Goal: Answer question/provide support: Share knowledge or assist other users

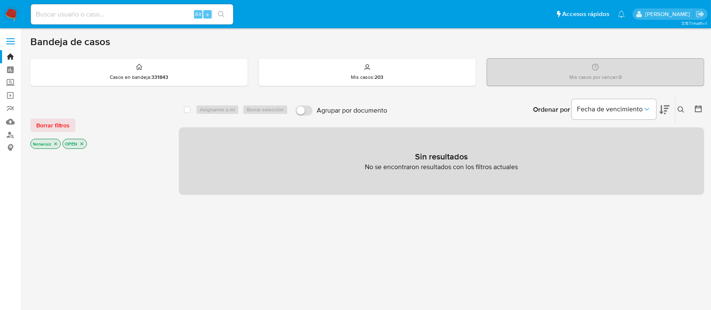
click at [83, 144] on icon "close-filter" at bounding box center [81, 143] width 5 height 5
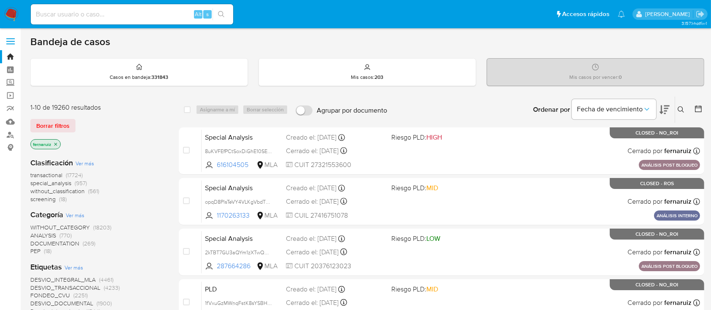
click at [59, 142] on p "fernaruiz" at bounding box center [46, 144] width 30 height 9
click at [56, 142] on icon "close-filter" at bounding box center [55, 144] width 5 height 5
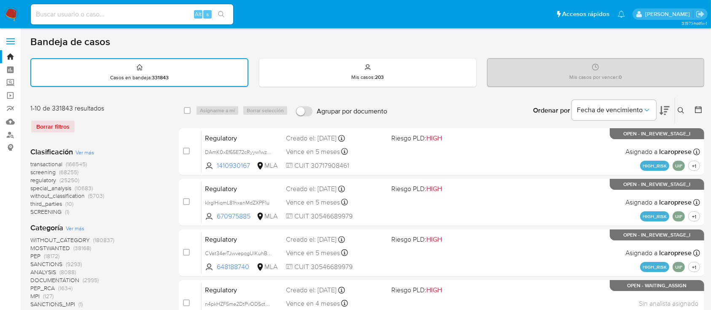
click at [539, 108] on icon at bounding box center [680, 110] width 7 height 7
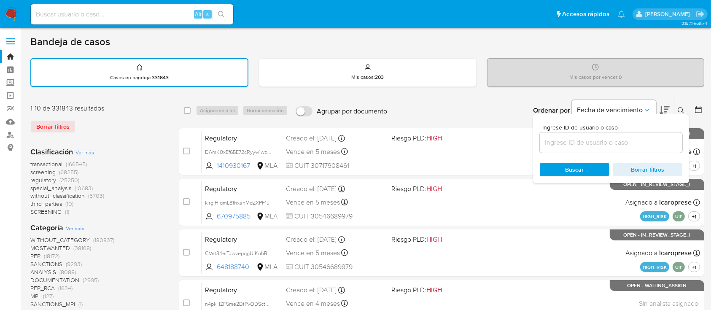
click at [539, 140] on input at bounding box center [611, 142] width 142 height 11
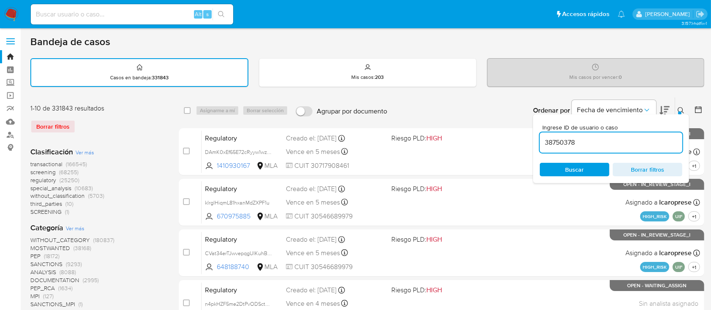
type input "38750378"
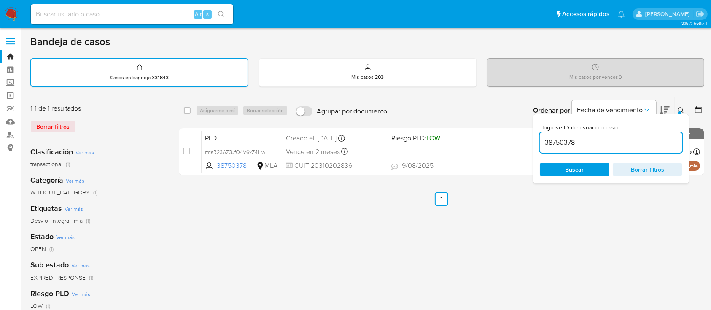
click at [539, 106] on button at bounding box center [682, 110] width 14 height 10
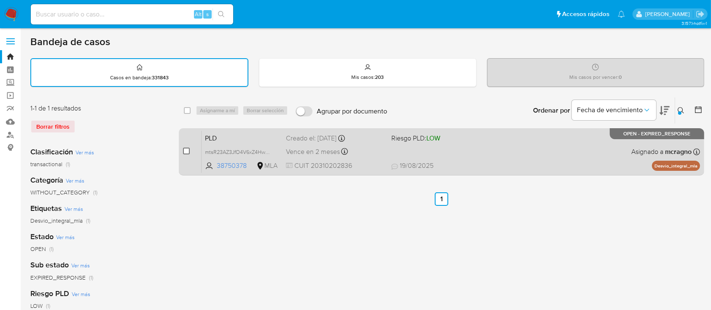
click at [188, 148] on input "checkbox" at bounding box center [186, 151] width 7 height 7
checkbox input "true"
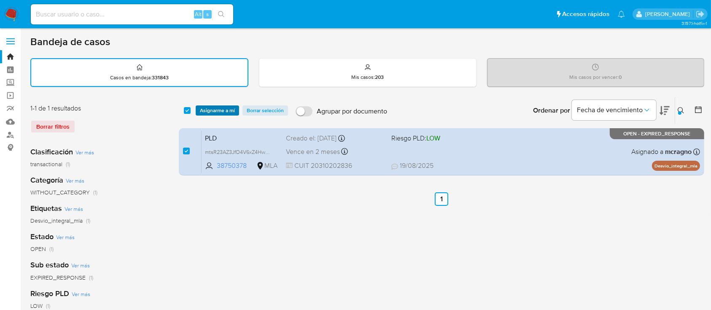
click at [219, 110] on span "Asignarme a mí" at bounding box center [217, 110] width 35 height 8
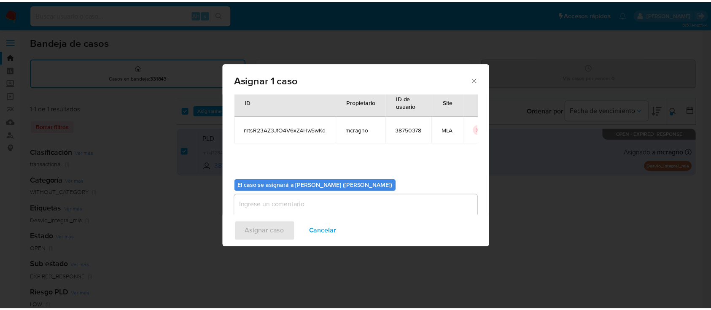
scroll to position [43, 0]
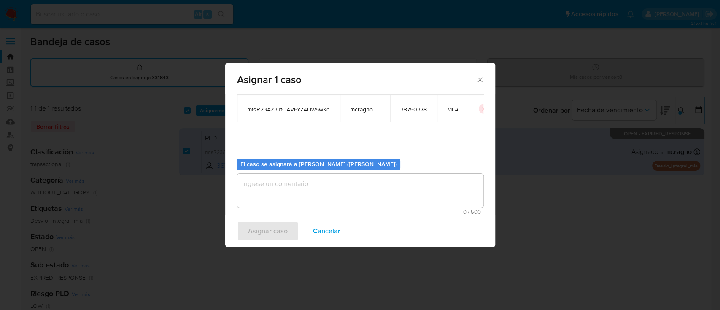
click at [279, 183] on textarea "assign-modal" at bounding box center [360, 191] width 246 height 34
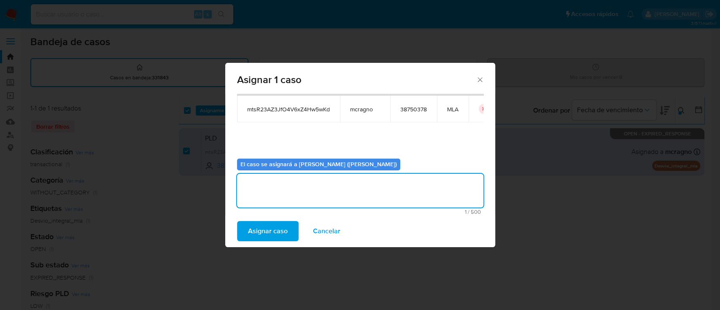
click at [288, 232] on button "Asignar caso" at bounding box center [268, 231] width 62 height 20
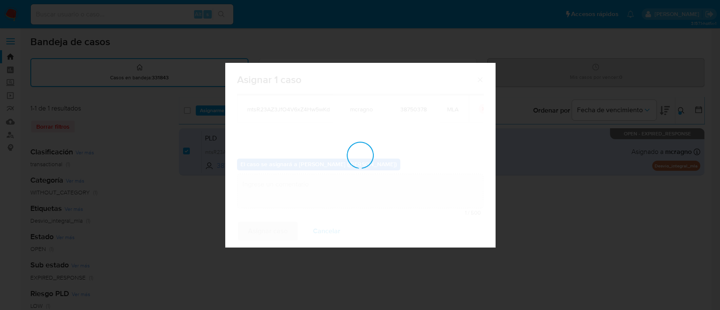
checkbox input "false"
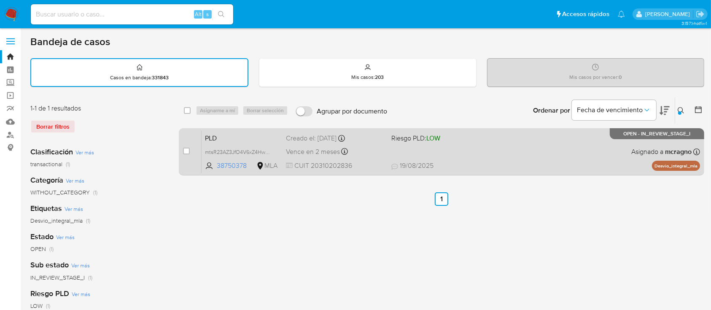
click at [539, 156] on div "PLD mtsR23AZ3JfO4V6xZ4Hw5wKd 38750378 MLA Riesgo PLD: LOW Creado el: 12/08/2025…" at bounding box center [451, 151] width 498 height 43
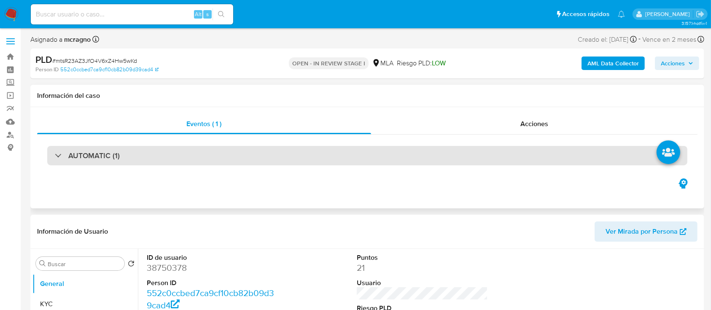
select select "10"
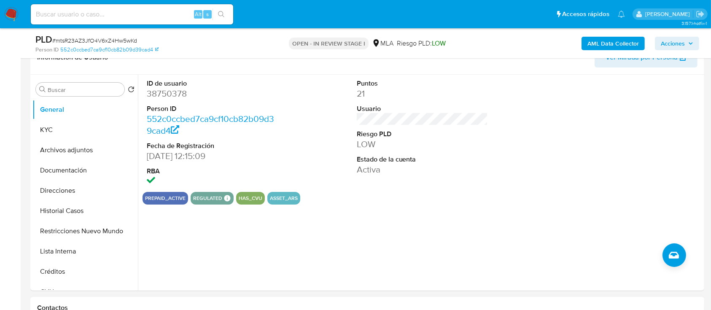
scroll to position [225, 0]
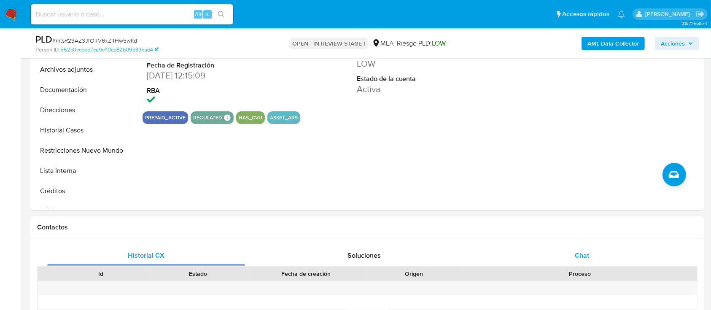
click at [574, 260] on div "Chat" at bounding box center [582, 255] width 198 height 20
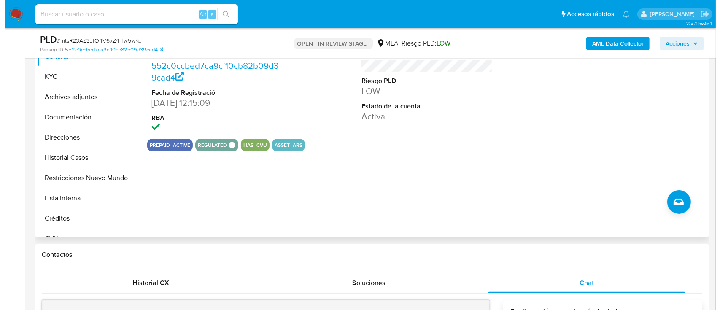
scroll to position [169, 0]
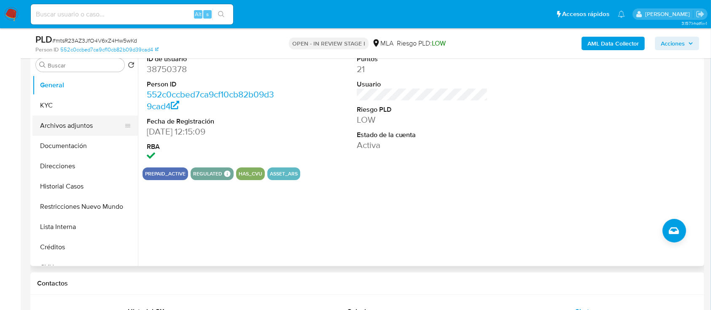
click at [95, 132] on button "Archivos adjuntos" at bounding box center [81, 126] width 99 height 20
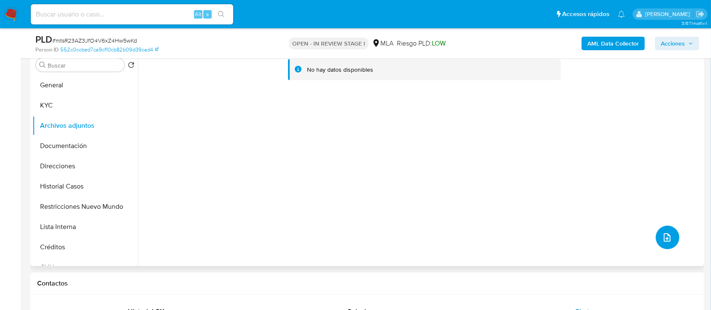
click at [668, 233] on span "upload-file" at bounding box center [667, 237] width 10 height 10
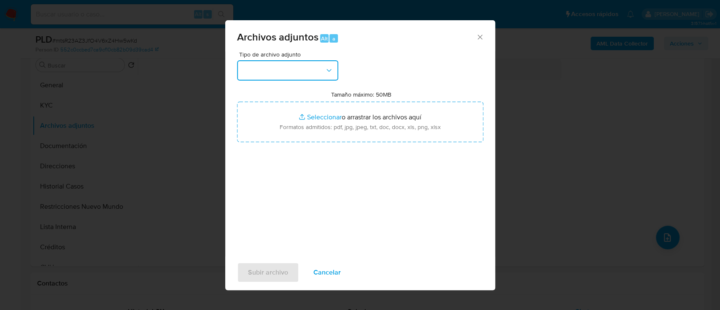
click at [325, 69] on icon "button" at bounding box center [329, 70] width 8 height 8
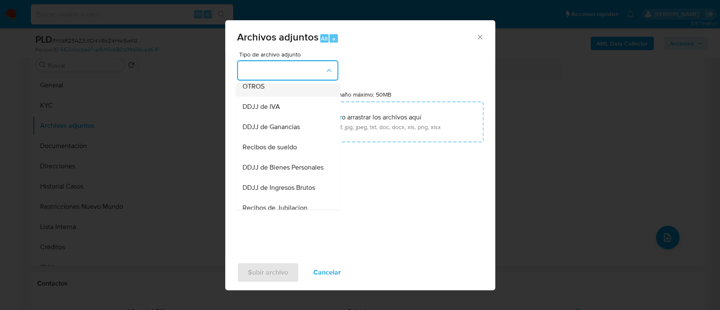
click at [287, 97] on div "OTROS" at bounding box center [285, 86] width 86 height 20
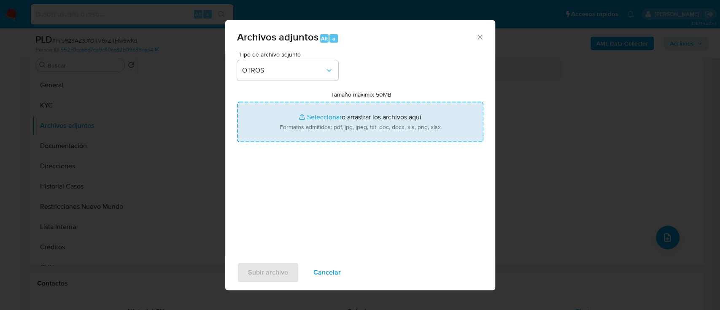
click at [328, 121] on input "Tamaño máximo: 50MB Seleccionar archivos" at bounding box center [360, 122] width 246 height 40
type input "C:\fakepath\38750378 - Movimientos.xlsx"
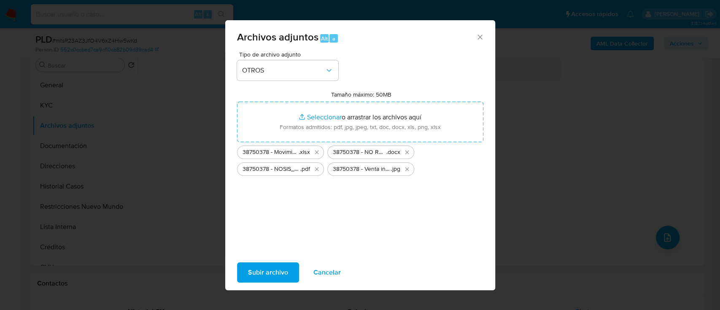
click at [274, 268] on span "Subir archivo" at bounding box center [268, 272] width 40 height 19
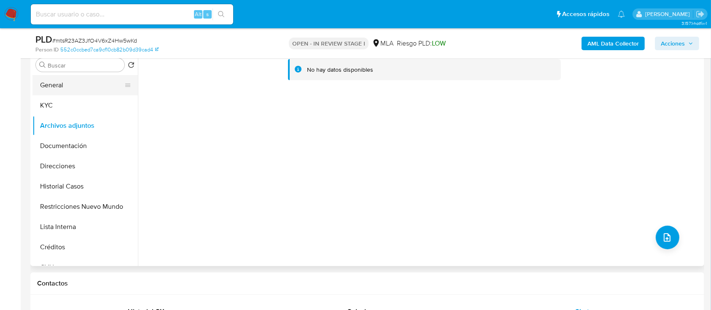
click at [78, 89] on button "General" at bounding box center [81, 85] width 99 height 20
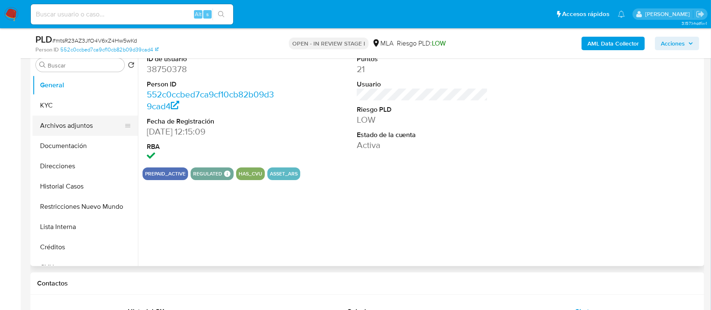
click at [62, 129] on button "Archivos adjuntos" at bounding box center [81, 126] width 99 height 20
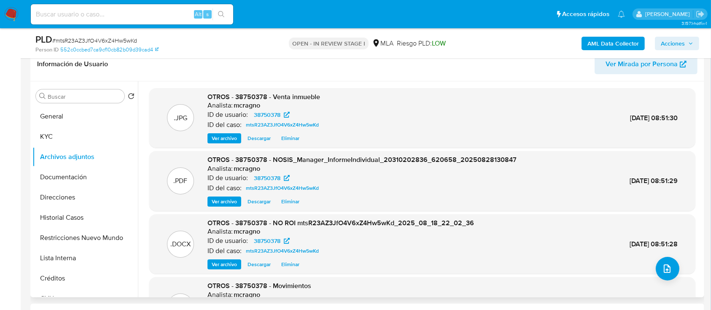
scroll to position [112, 0]
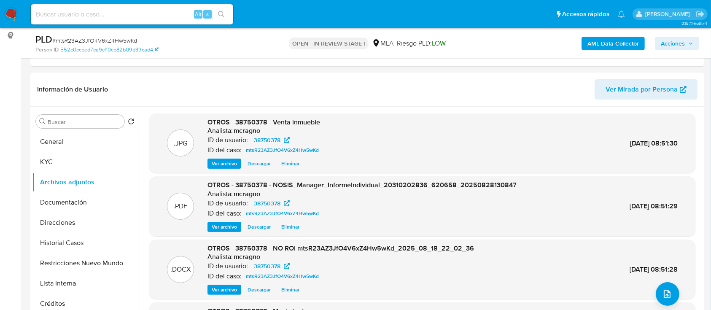
click at [682, 40] on span "Acciones" at bounding box center [673, 43] width 24 height 13
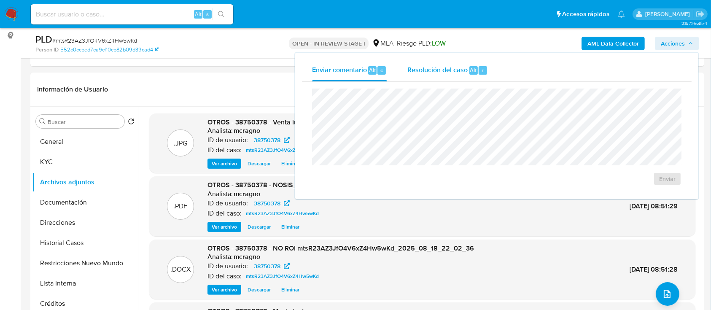
click at [478, 81] on div "Resolución del caso Alt r" at bounding box center [447, 70] width 81 height 22
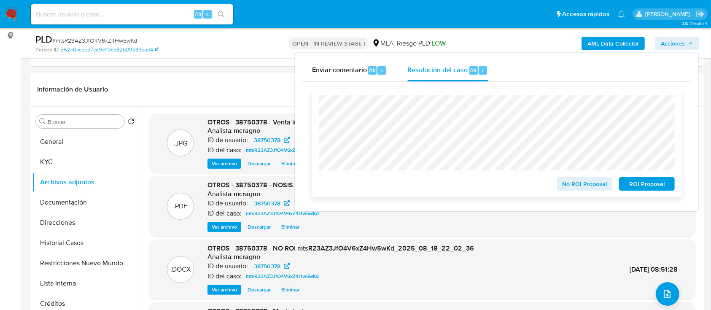
click at [588, 186] on span "No ROI Proposal" at bounding box center [585, 184] width 44 height 12
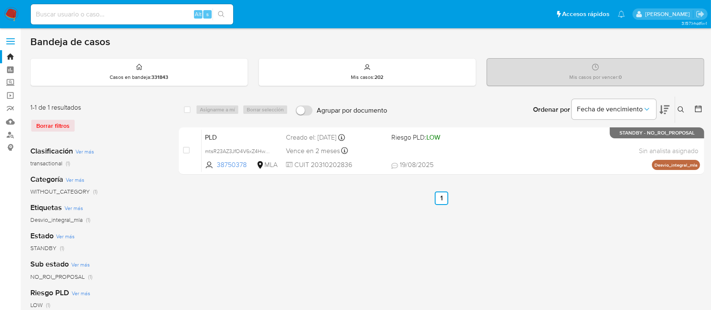
click at [679, 109] on icon at bounding box center [680, 109] width 7 height 7
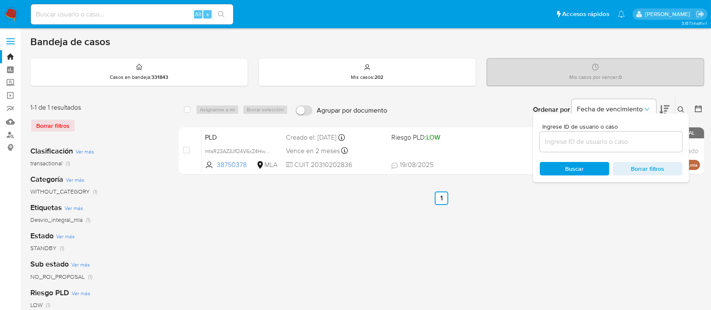
drag, startPoint x: 621, startPoint y: 140, endPoint x: 656, endPoint y: 134, distance: 35.4
click at [621, 140] on input at bounding box center [611, 141] width 142 height 11
type input "2421057809"
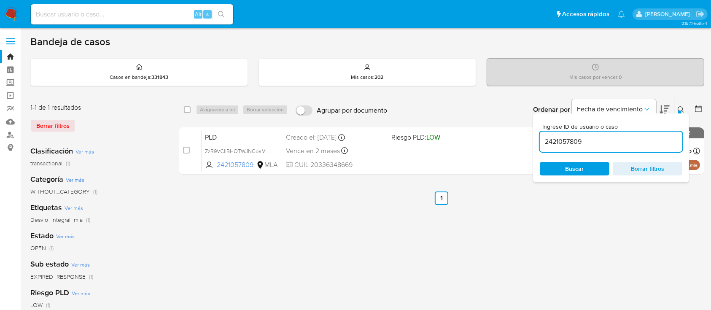
click at [681, 106] on icon at bounding box center [680, 109] width 6 height 6
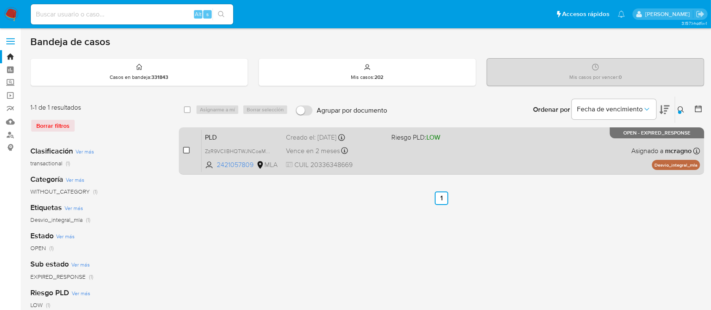
click at [184, 149] on input "checkbox" at bounding box center [186, 150] width 7 height 7
checkbox input "true"
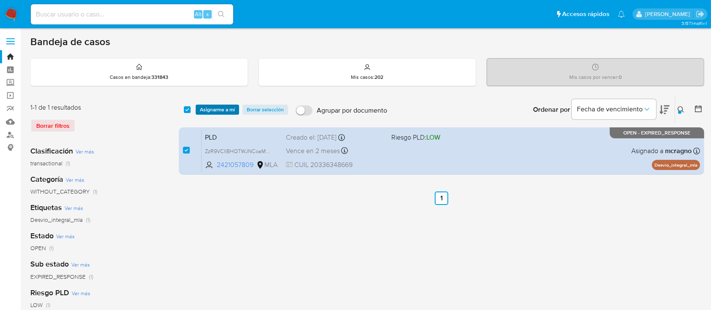
click at [223, 110] on span "Asignarme a mí" at bounding box center [217, 109] width 35 height 8
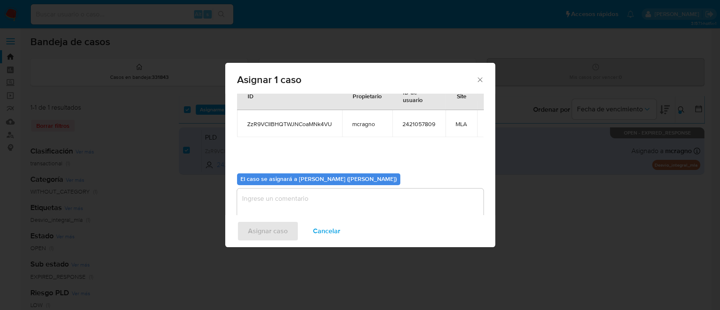
scroll to position [51, 0]
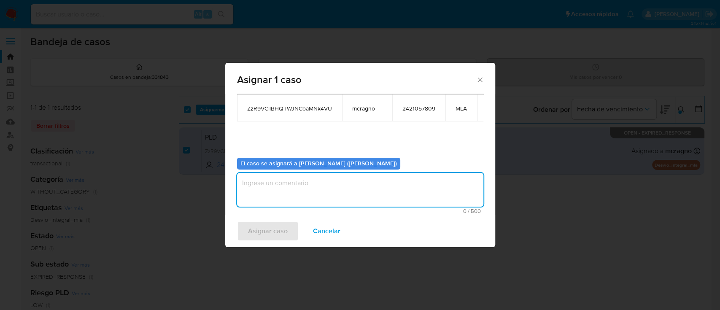
click at [269, 180] on textarea "assign-modal" at bounding box center [360, 190] width 246 height 34
click at [275, 237] on span "Asignar caso" at bounding box center [268, 231] width 40 height 19
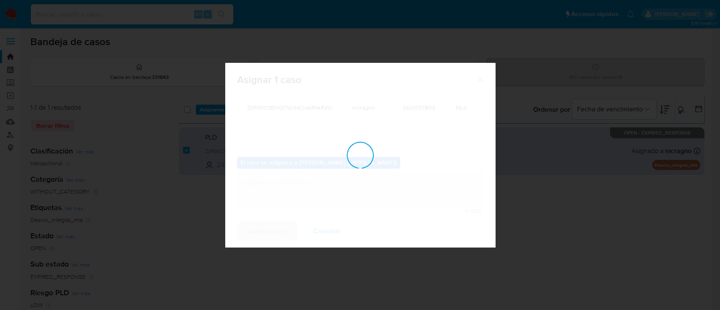
checkbox input "false"
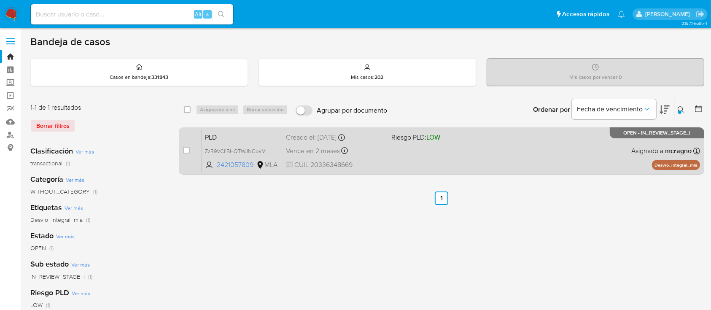
click at [524, 161] on div "PLD ZzR9VCIlBHQTWJNCoaMNk4VU 2421057809 MLA Riesgo PLD: LOW Creado el: 12/08/20…" at bounding box center [451, 150] width 498 height 43
click at [189, 151] on input "checkbox" at bounding box center [186, 150] width 7 height 7
checkbox input "true"
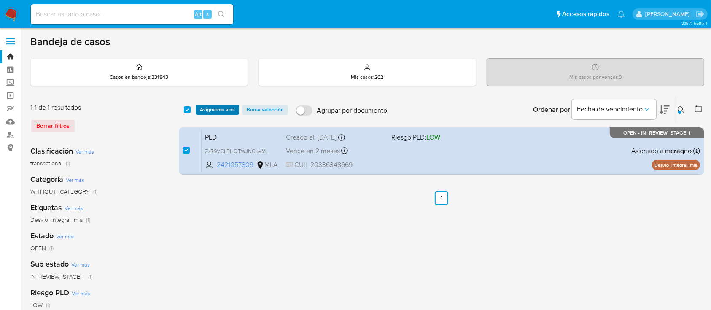
click at [217, 105] on span "Asignarme a mí" at bounding box center [217, 109] width 35 height 8
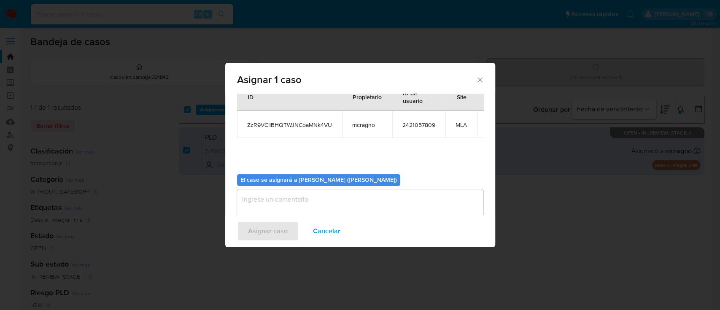
scroll to position [51, 0]
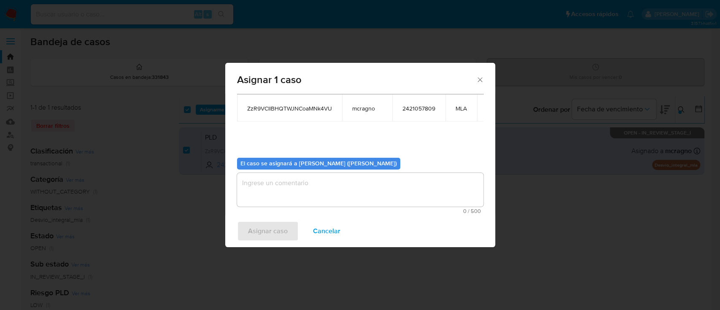
click at [313, 184] on textarea "assign-modal" at bounding box center [360, 190] width 246 height 34
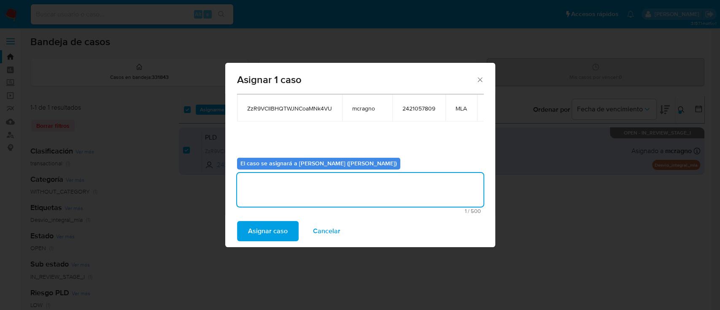
click at [283, 230] on span "Asignar caso" at bounding box center [268, 231] width 40 height 19
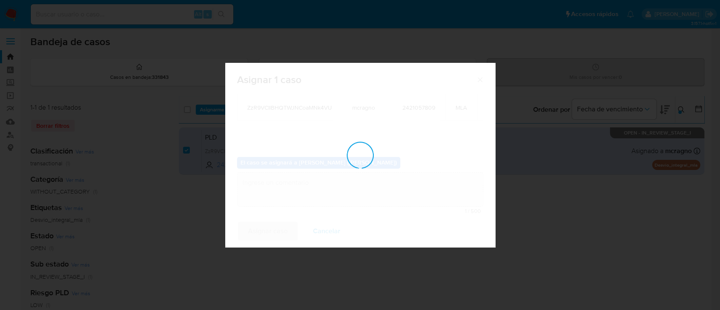
checkbox input "false"
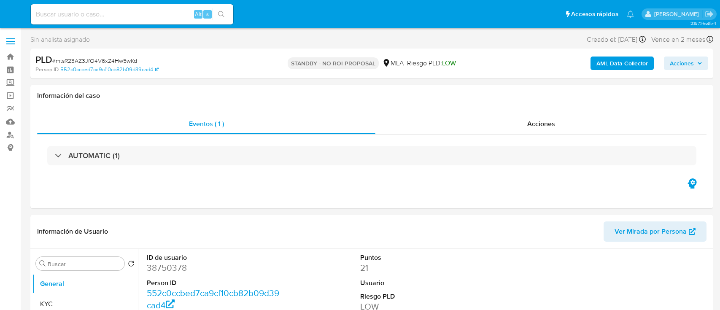
select select "10"
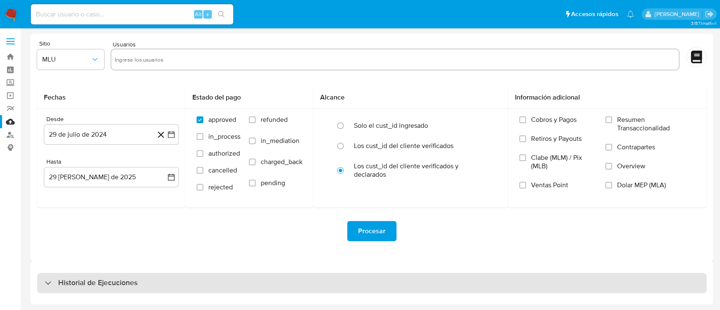
click at [89, 278] on h3 "Historial de Ejecuciones" at bounding box center [97, 283] width 79 height 10
select select "10"
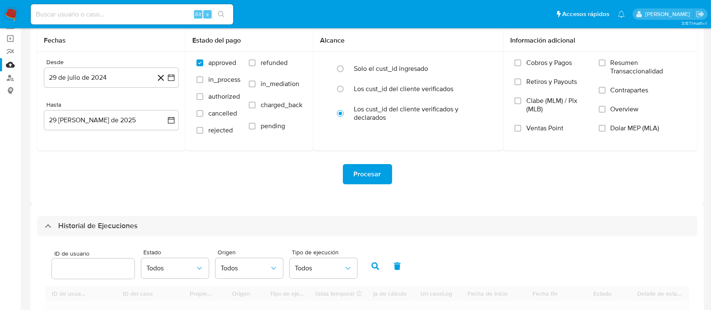
scroll to position [112, 0]
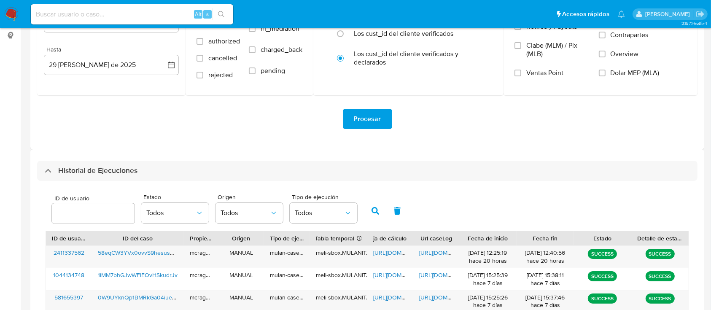
click at [85, 209] on input "number" at bounding box center [93, 213] width 83 height 11
type input "2421057809"
click at [371, 212] on button "button" at bounding box center [375, 211] width 22 height 20
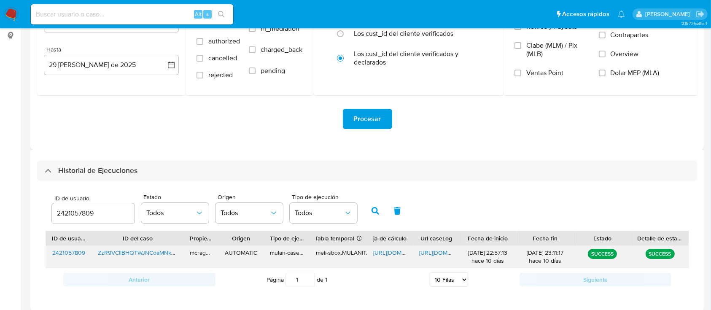
click at [388, 252] on span "[URL][DOMAIN_NAME]" at bounding box center [402, 252] width 58 height 8
click at [439, 252] on span "[URL][DOMAIN_NAME]" at bounding box center [448, 252] width 58 height 8
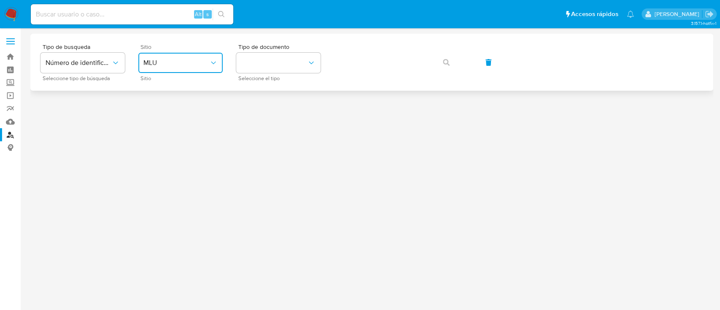
click at [201, 59] on span "MLU" at bounding box center [176, 63] width 66 height 8
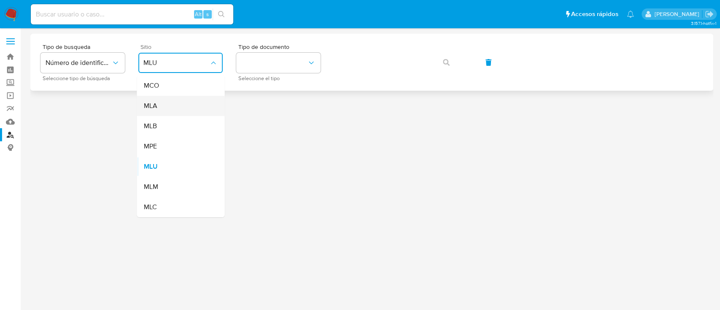
click at [189, 108] on div "MLA" at bounding box center [177, 106] width 69 height 20
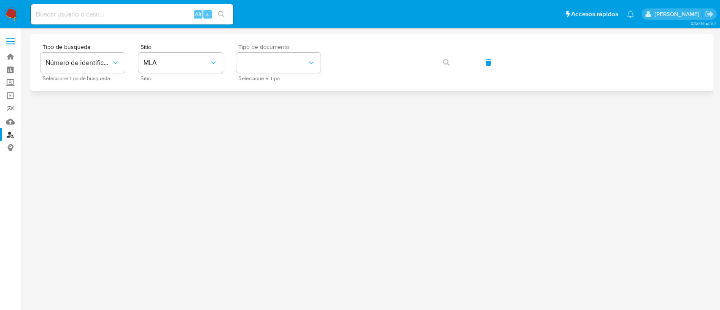
click at [261, 80] on span "Seleccione el tipo" at bounding box center [280, 78] width 84 height 4
drag, startPoint x: 276, startPoint y: 67, endPoint x: 278, endPoint y: 75, distance: 7.9
click at [276, 67] on button "identificationType" at bounding box center [278, 63] width 84 height 20
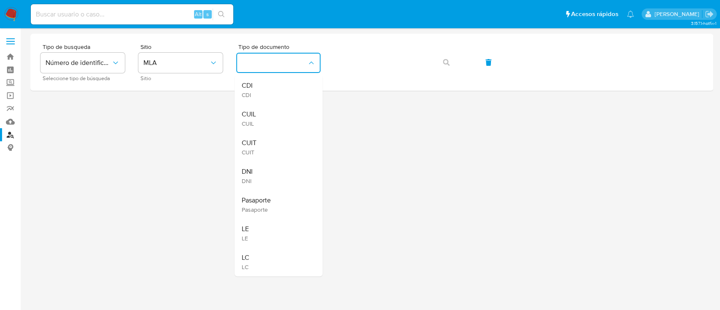
drag, startPoint x: 280, startPoint y: 118, endPoint x: 294, endPoint y: 118, distance: 14.3
click at [281, 118] on div "CUIL CUIL" at bounding box center [275, 118] width 69 height 29
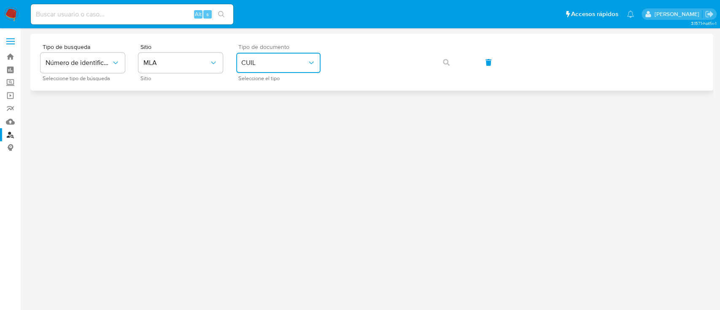
click at [284, 54] on button "CUIL" at bounding box center [278, 63] width 84 height 20
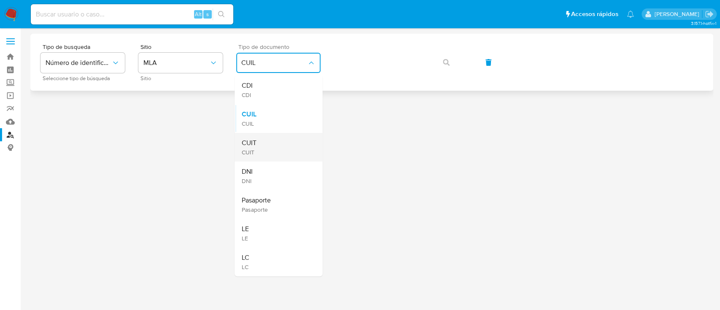
click at [273, 143] on div "CUIT CUIT" at bounding box center [275, 147] width 69 height 29
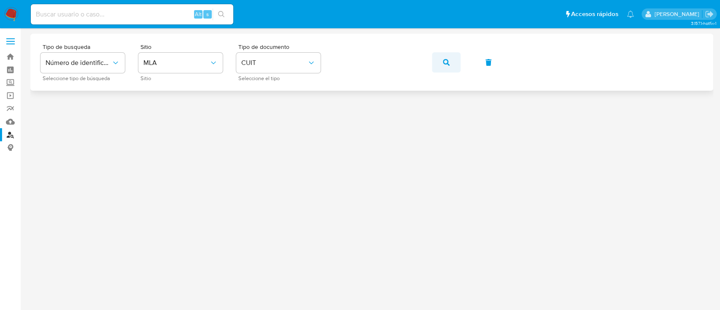
click at [450, 57] on button "button" at bounding box center [446, 62] width 29 height 20
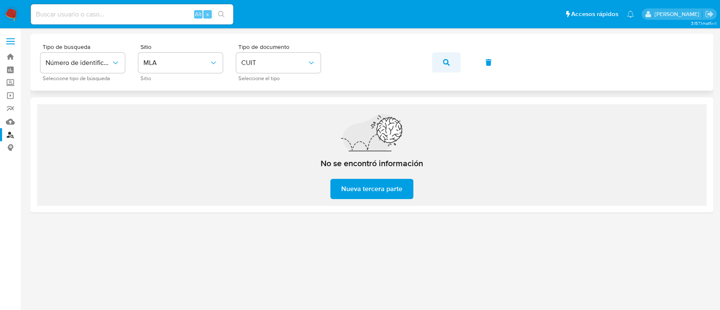
click at [445, 59] on icon "button" at bounding box center [446, 62] width 7 height 7
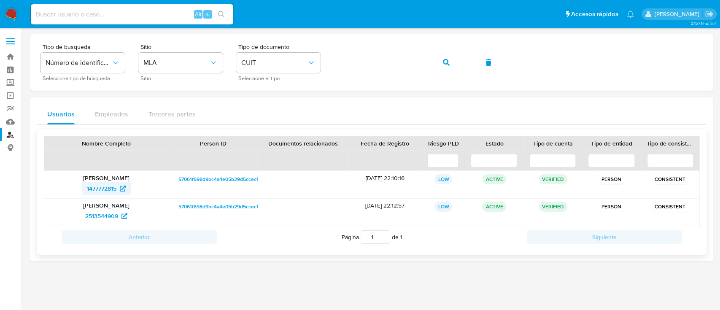
click at [98, 187] on span "1477772815" at bounding box center [102, 188] width 30 height 13
drag, startPoint x: 444, startPoint y: 61, endPoint x: 370, endPoint y: 97, distance: 82.0
click at [444, 61] on icon "button" at bounding box center [446, 62] width 7 height 7
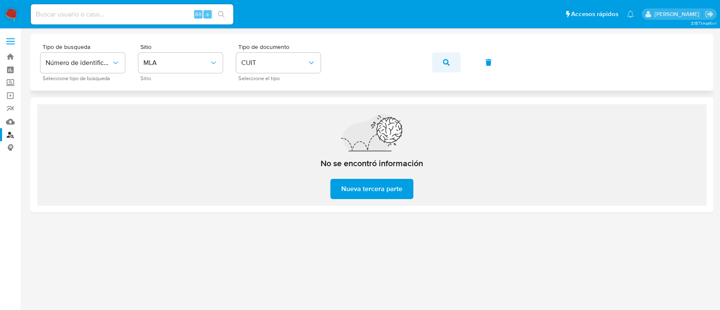
click at [444, 62] on icon "button" at bounding box center [446, 62] width 7 height 7
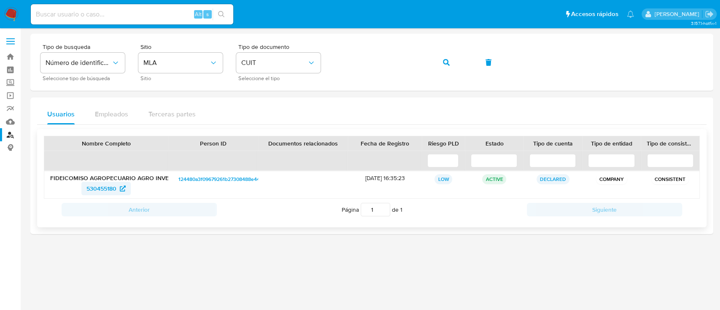
click at [106, 187] on span "530455180" at bounding box center [101, 188] width 30 height 13
click at [441, 60] on button "button" at bounding box center [446, 62] width 29 height 20
click at [105, 186] on span "2510144932" at bounding box center [102, 188] width 32 height 13
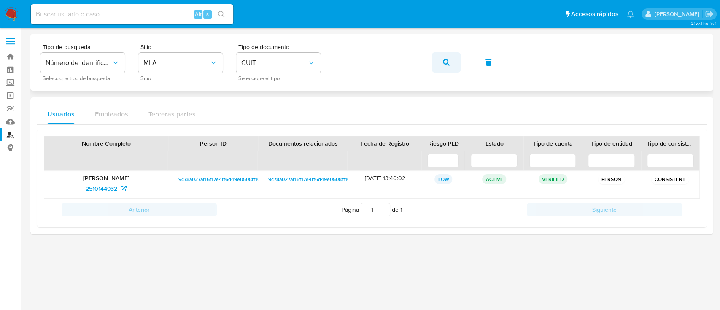
click at [446, 63] on icon "button" at bounding box center [446, 62] width 7 height 7
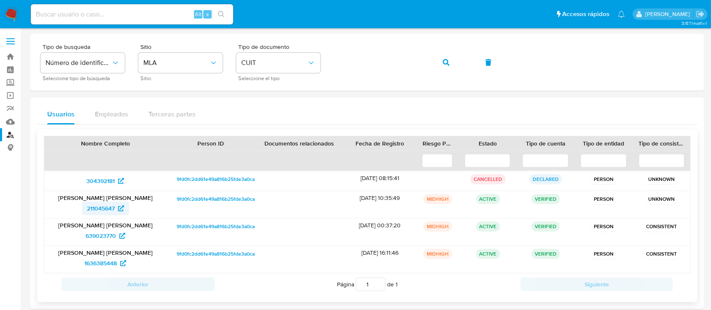
click at [105, 204] on span "211045647" at bounding box center [101, 208] width 28 height 13
drag, startPoint x: 445, startPoint y: 55, endPoint x: 398, endPoint y: 88, distance: 56.9
click at [445, 55] on span "button" at bounding box center [446, 62] width 7 height 19
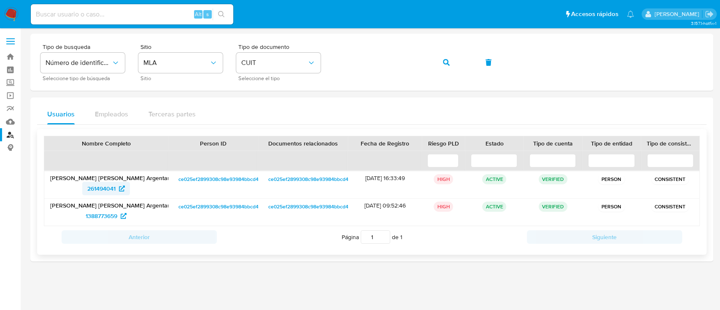
click at [117, 193] on span "261494041" at bounding box center [106, 188] width 38 height 13
click at [440, 60] on button "button" at bounding box center [446, 62] width 29 height 20
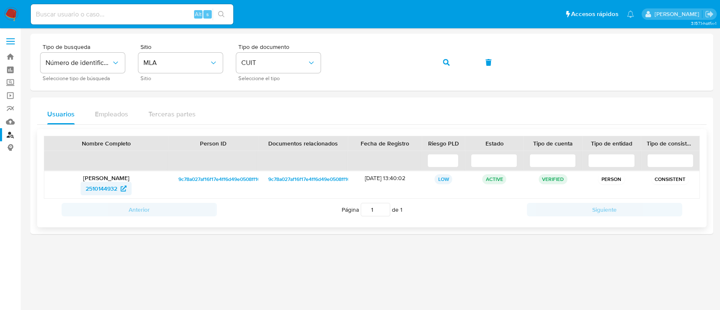
click at [108, 193] on span "2510144932" at bounding box center [102, 188] width 32 height 13
click at [445, 57] on span "button" at bounding box center [446, 62] width 7 height 19
click at [108, 187] on span "1142334542" at bounding box center [101, 188] width 31 height 13
drag, startPoint x: 435, startPoint y: 59, endPoint x: 372, endPoint y: 95, distance: 72.3
click at [435, 59] on button "button" at bounding box center [446, 62] width 29 height 20
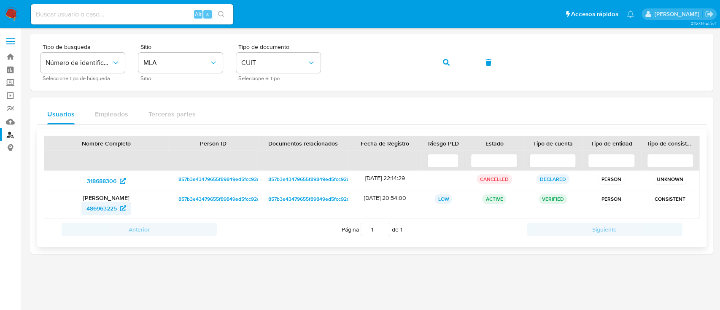
click at [102, 204] on span "486963225" at bounding box center [101, 208] width 30 height 13
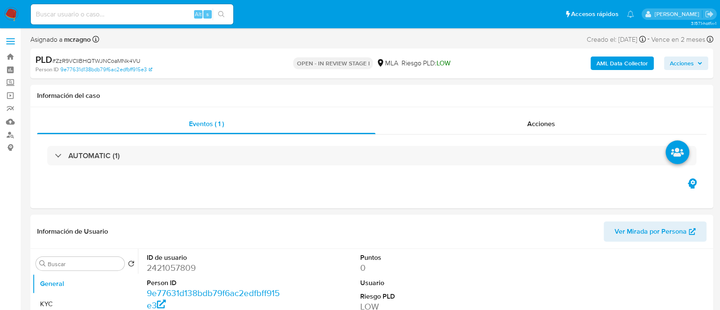
select select "10"
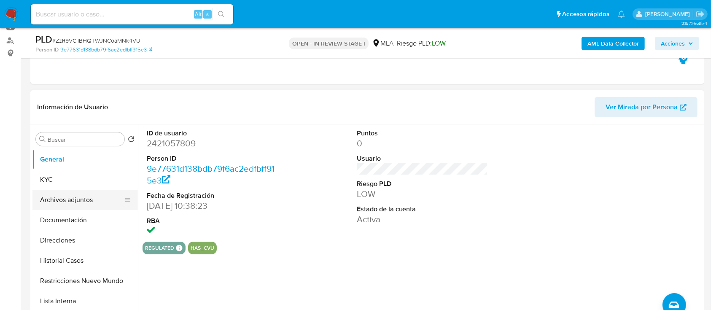
scroll to position [112, 0]
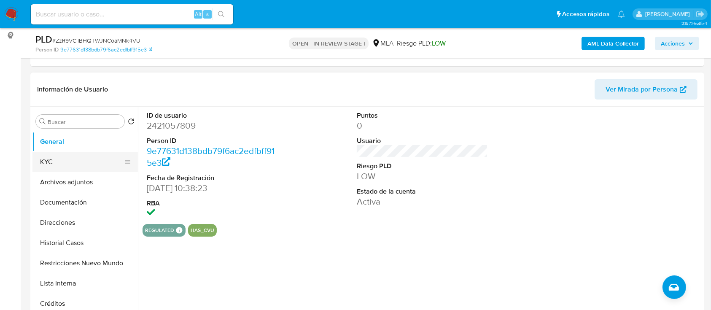
click at [91, 159] on button "KYC" at bounding box center [81, 162] width 99 height 20
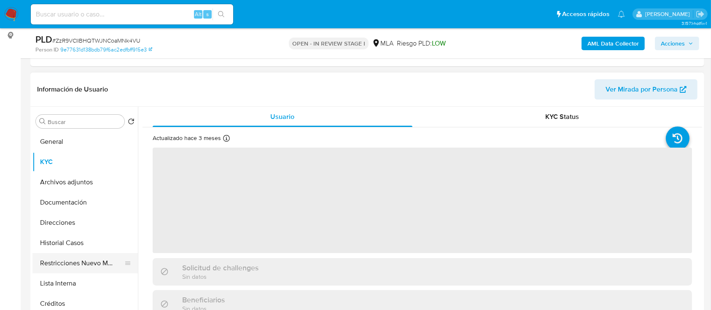
click at [81, 267] on button "Restricciones Nuevo Mundo" at bounding box center [81, 263] width 99 height 20
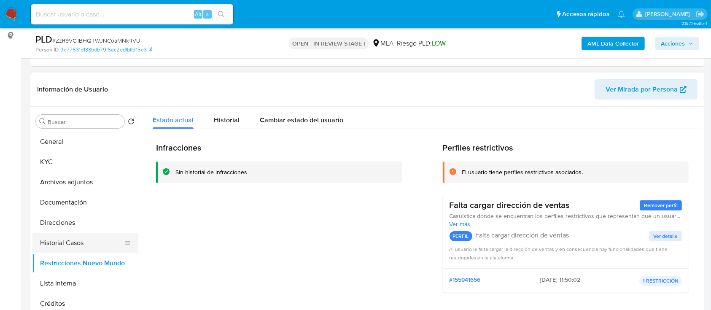
click at [82, 247] on button "Historial Casos" at bounding box center [81, 243] width 99 height 20
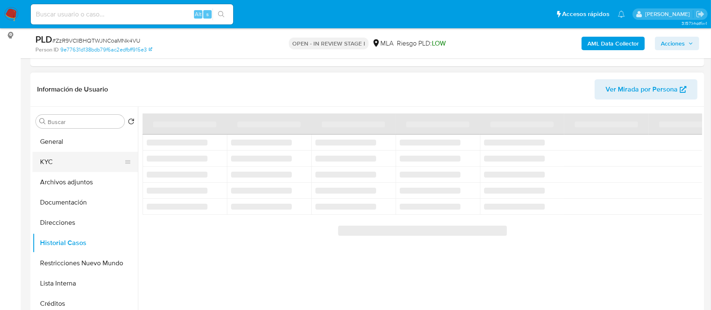
click at [84, 159] on button "KYC" at bounding box center [81, 162] width 99 height 20
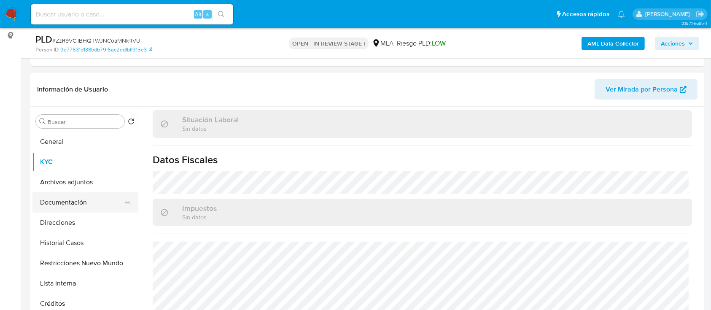
scroll to position [446, 0]
click at [74, 221] on button "Direcciones" at bounding box center [81, 222] width 99 height 20
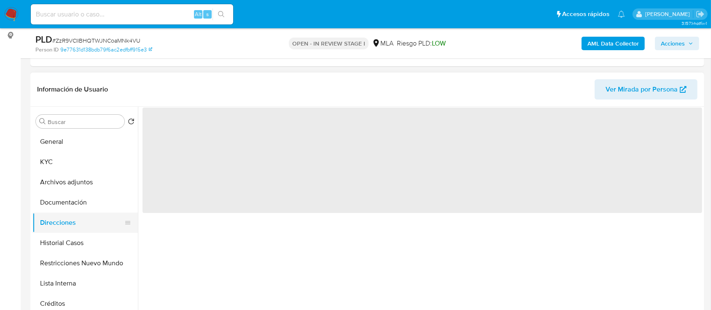
scroll to position [0, 0]
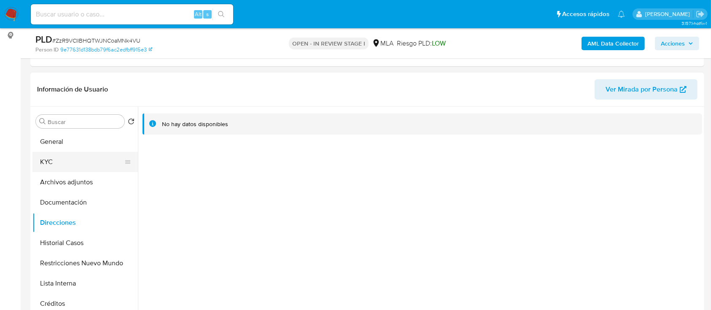
click at [63, 164] on button "KYC" at bounding box center [81, 162] width 99 height 20
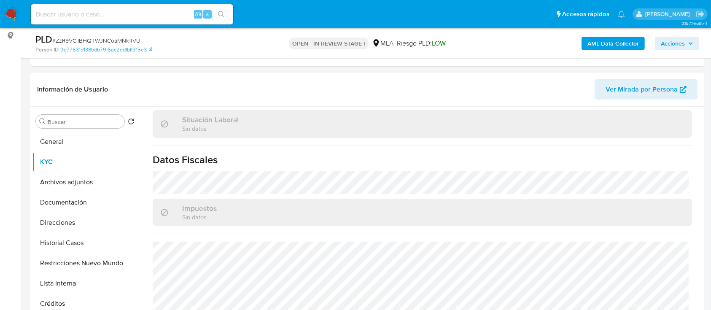
scroll to position [446, 0]
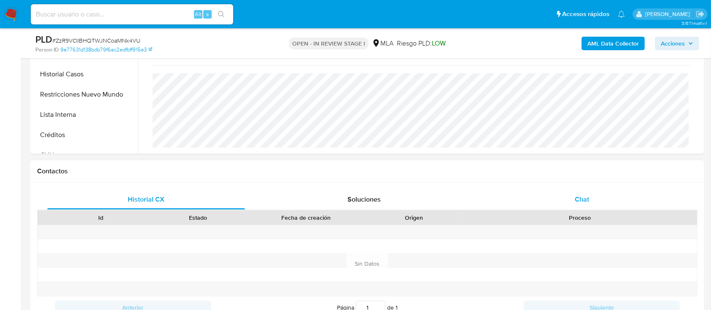
click at [628, 198] on div "Chat" at bounding box center [582, 199] width 198 height 20
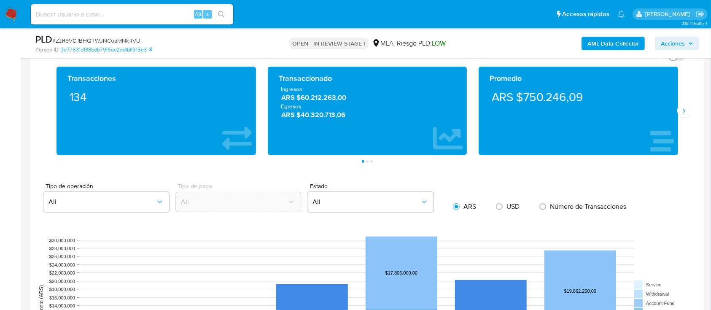
scroll to position [506, 0]
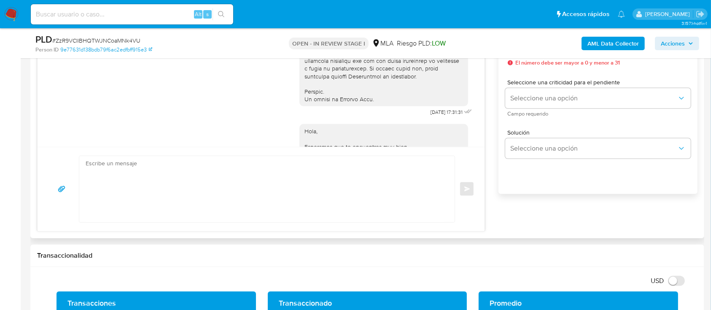
click at [232, 183] on textarea at bounding box center [265, 189] width 358 height 66
paste textarea "Hola XXX, Muchas gracias por tu respuesta. Analizamos tu caso y verificamos que…"
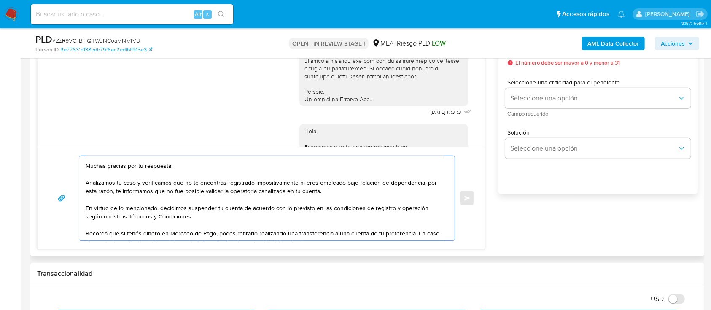
scroll to position [0, 0]
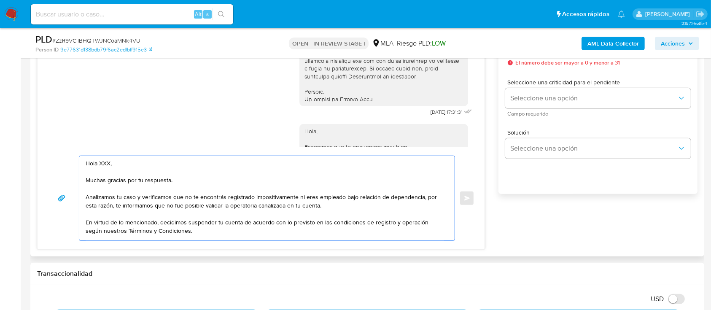
drag, startPoint x: 180, startPoint y: 180, endPoint x: 104, endPoint y: 161, distance: 78.4
click at [104, 161] on textarea "Hola XXX, Muchas gracias por tu respuesta. Analizamos tu caso y verificamos que…" at bounding box center [265, 198] width 358 height 84
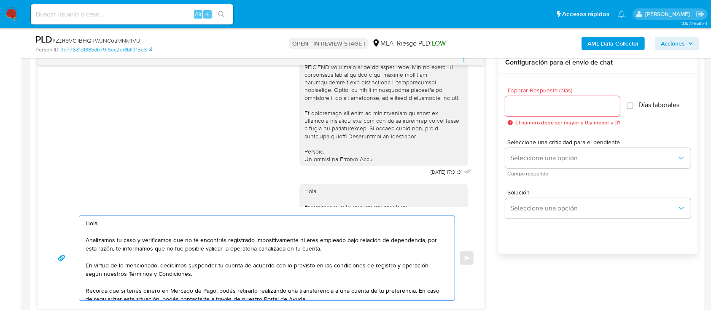
scroll to position [337, 0]
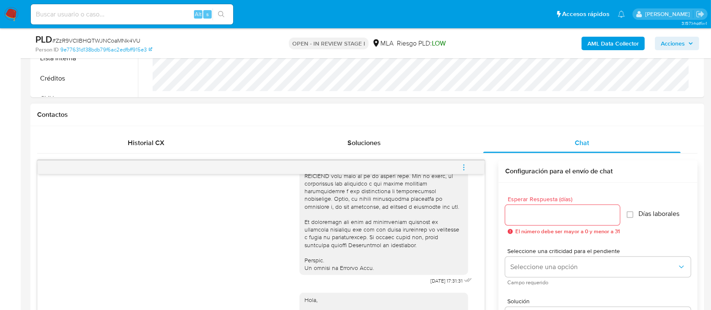
type textarea "Hola, Analizamos tu caso y verificamos que no te encontrás registrado impositiv…"
click at [538, 215] on input "Esperar Respuesta (días)" at bounding box center [562, 215] width 115 height 11
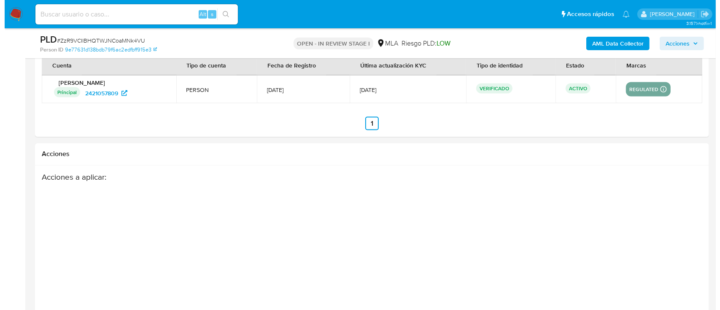
scroll to position [1501, 0]
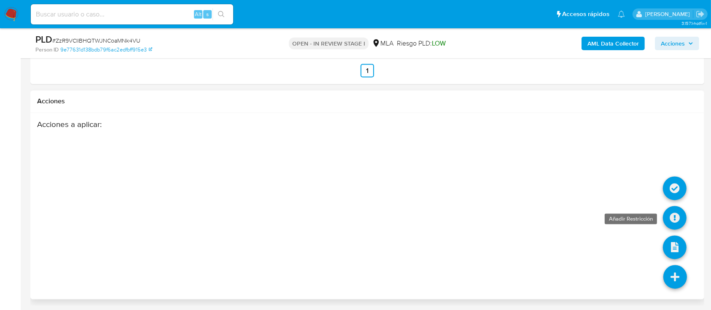
type input "0"
click at [677, 218] on icon at bounding box center [675, 218] width 24 height 24
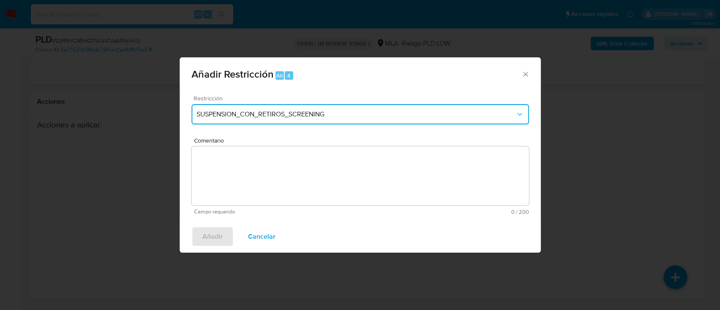
click at [251, 111] on span "SUSPENSION_CON_RETIROS_SCREENING" at bounding box center [355, 114] width 319 height 8
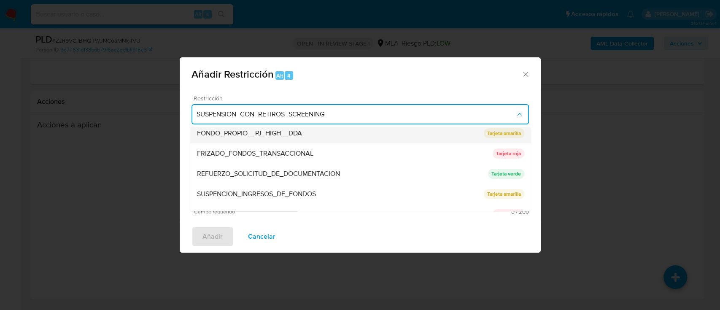
scroll to position [169, 0]
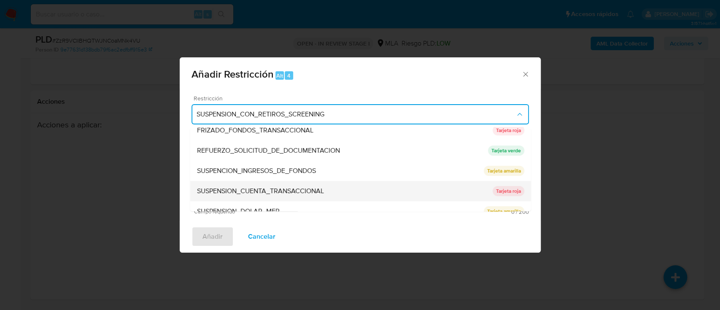
click at [254, 193] on span "SUSPENSION_CUENTA_TRANSACCIONAL" at bounding box center [259, 191] width 127 height 8
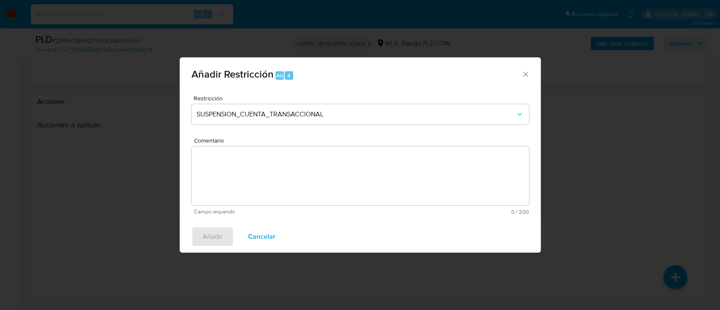
click at [255, 192] on textarea "Comentario" at bounding box center [359, 175] width 337 height 59
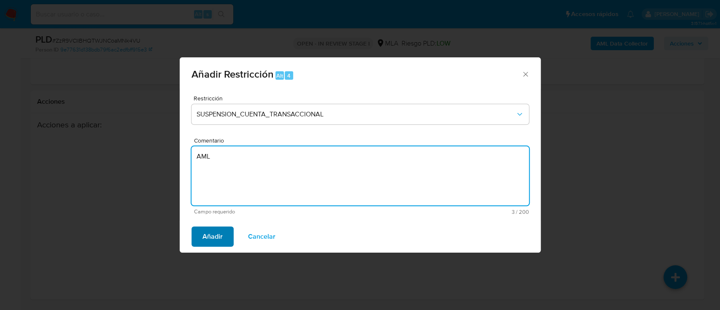
type textarea "AML"
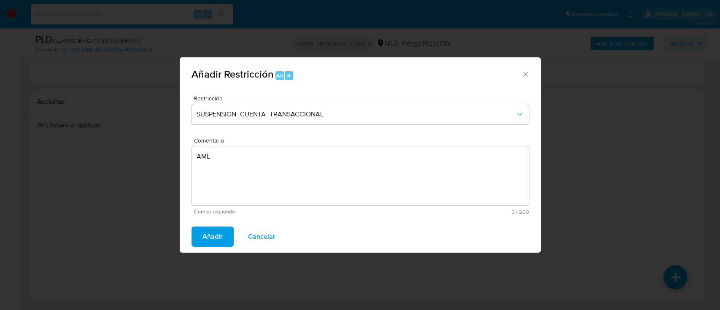
click at [217, 245] on span "Añadir" at bounding box center [212, 236] width 20 height 19
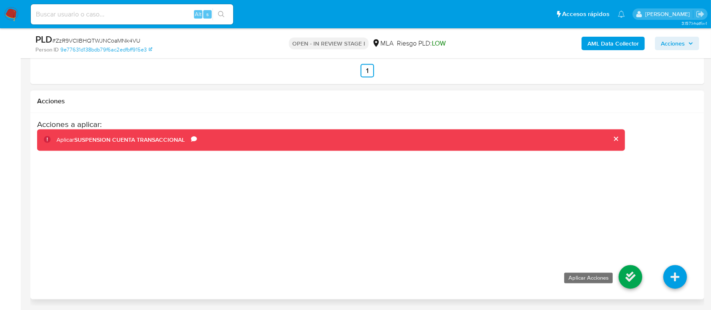
click at [619, 278] on icon at bounding box center [630, 277] width 24 height 24
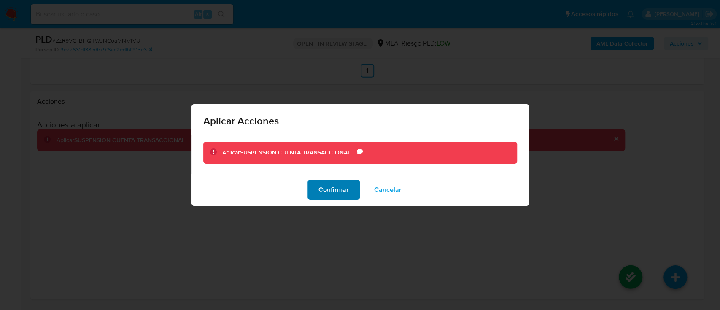
click at [331, 196] on span "Confirmar" at bounding box center [333, 189] width 30 height 19
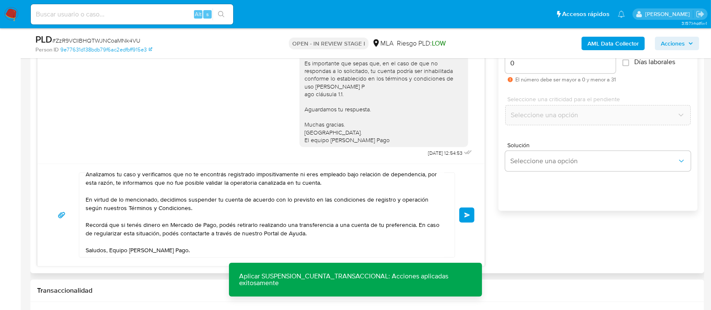
click at [470, 216] on span "Enviar" at bounding box center [467, 214] width 6 height 5
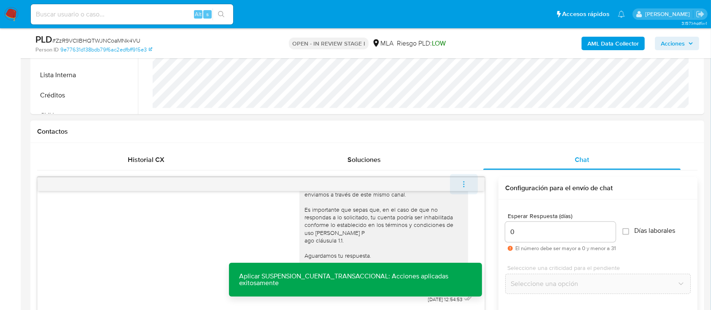
scroll to position [0, 0]
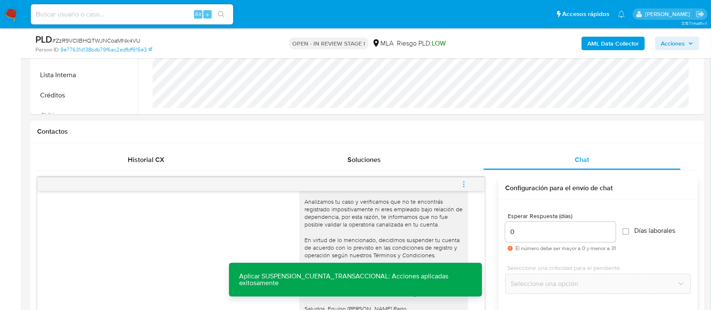
click at [464, 184] on icon "menu-action" at bounding box center [463, 183] width 1 height 1
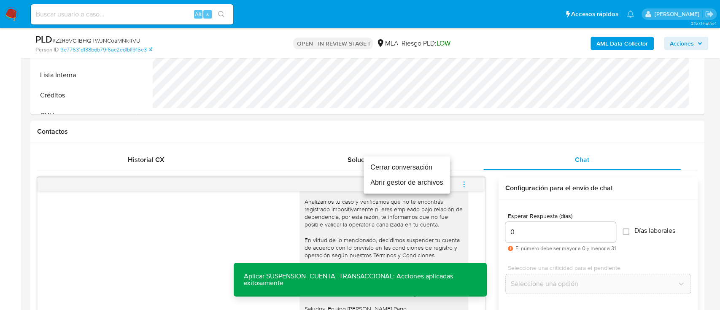
click at [408, 164] on li "Cerrar conversación" at bounding box center [406, 167] width 86 height 15
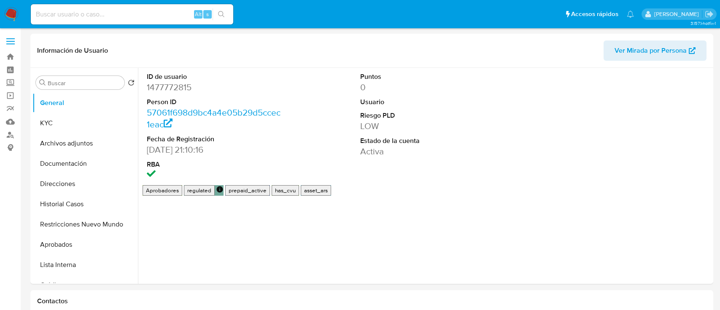
select select "10"
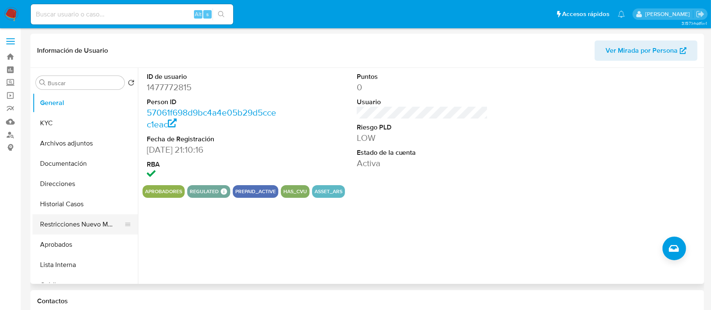
click at [88, 217] on button "Restricciones Nuevo Mundo" at bounding box center [81, 224] width 99 height 20
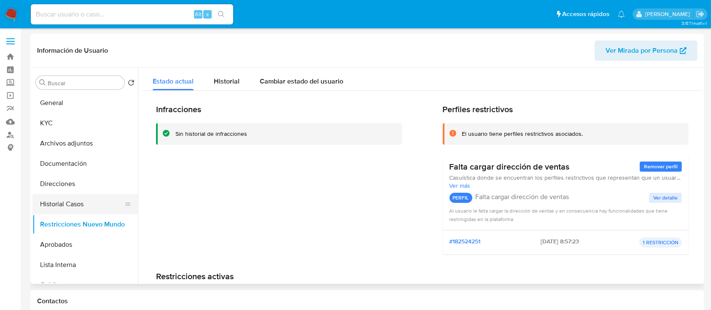
click at [61, 198] on button "Historial Casos" at bounding box center [81, 204] width 99 height 20
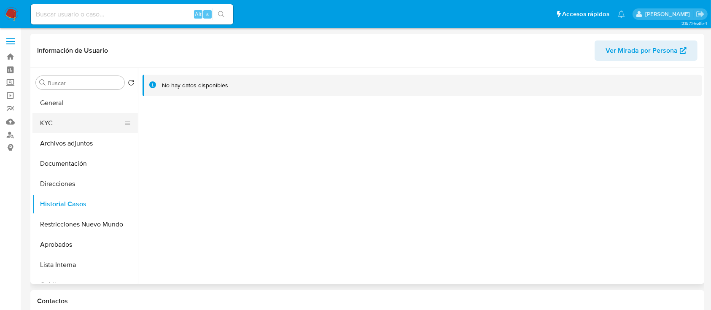
click at [88, 118] on button "KYC" at bounding box center [81, 123] width 99 height 20
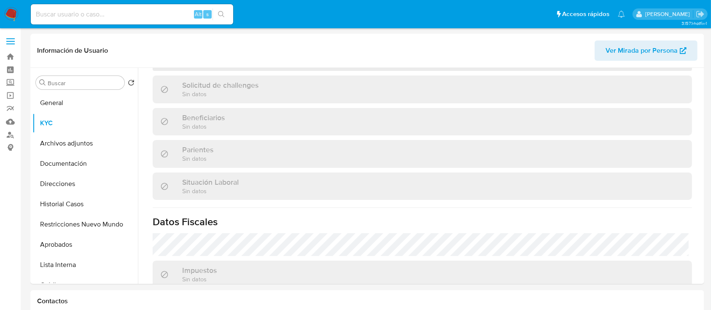
scroll to position [444, 0]
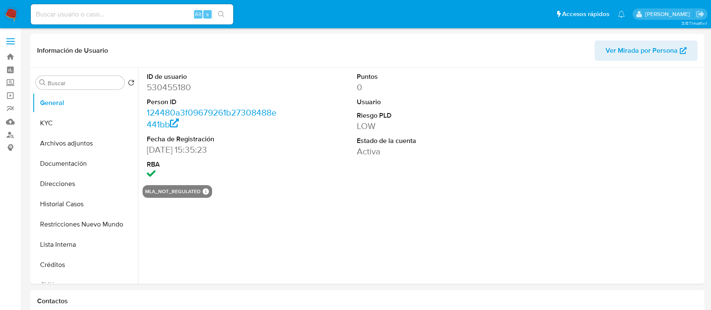
select select "10"
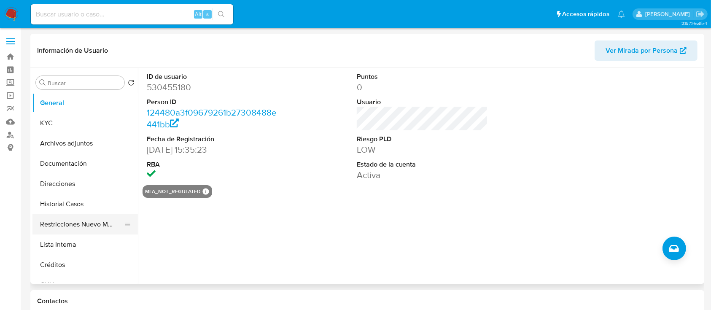
drag, startPoint x: 84, startPoint y: 225, endPoint x: 84, endPoint y: 218, distance: 6.8
click at [84, 226] on button "Restricciones Nuevo Mundo" at bounding box center [81, 224] width 99 height 20
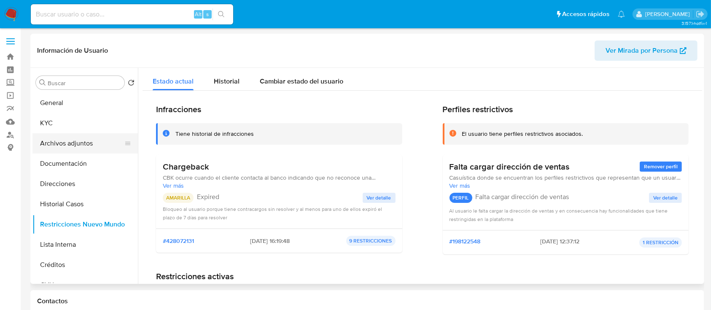
drag, startPoint x: 88, startPoint y: 203, endPoint x: 115, endPoint y: 134, distance: 74.2
click at [88, 203] on button "Historial Casos" at bounding box center [84, 204] width 105 height 20
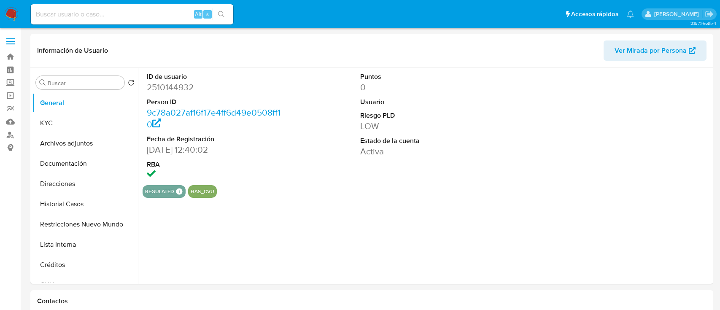
select select "10"
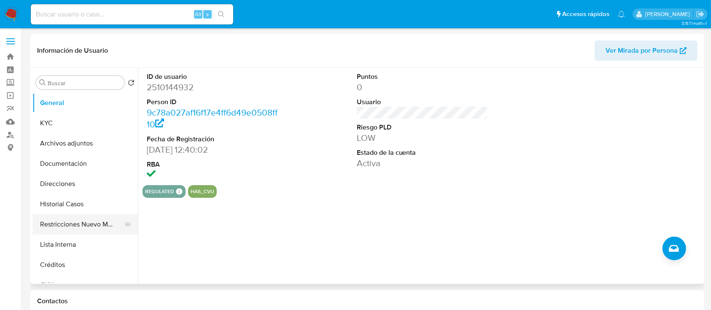
click at [86, 226] on button "Restricciones Nuevo Mundo" at bounding box center [81, 224] width 99 height 20
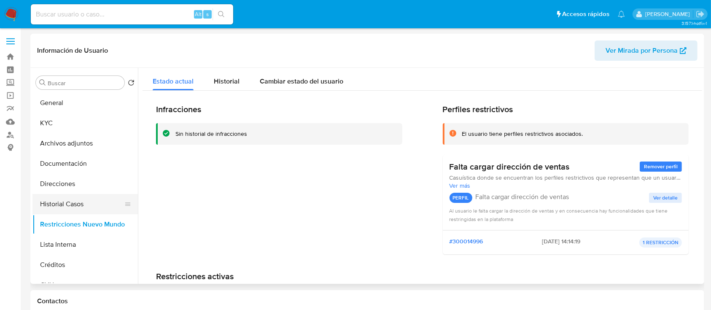
click at [88, 199] on button "Historial Casos" at bounding box center [81, 204] width 99 height 20
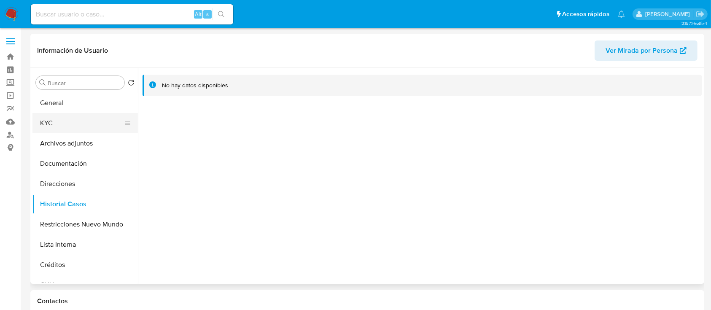
click at [86, 124] on button "KYC" at bounding box center [81, 123] width 99 height 20
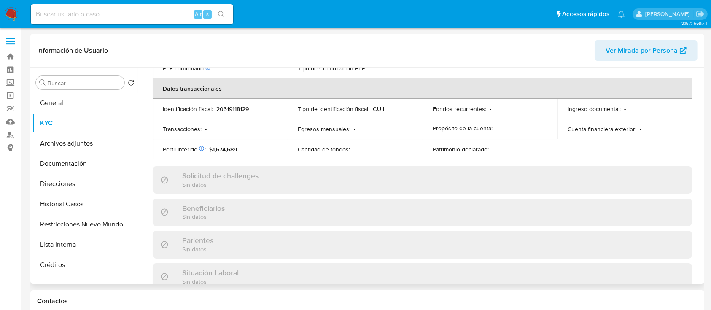
scroll to position [444, 0]
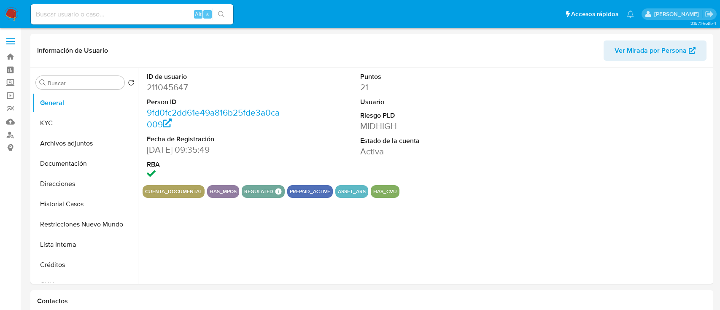
select select "10"
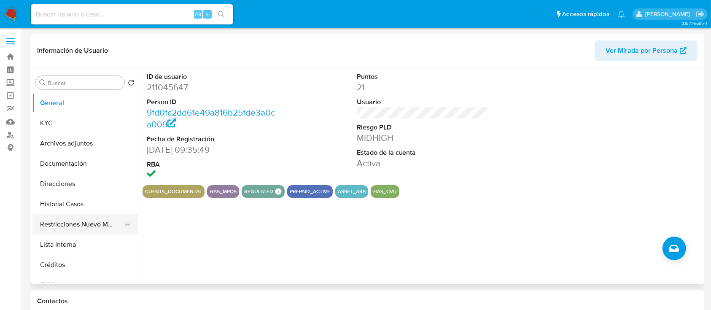
click at [75, 227] on button "Restricciones Nuevo Mundo" at bounding box center [81, 224] width 99 height 20
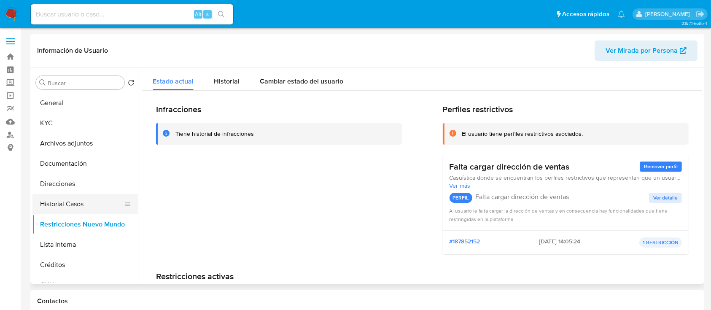
click at [89, 206] on button "Historial Casos" at bounding box center [81, 204] width 99 height 20
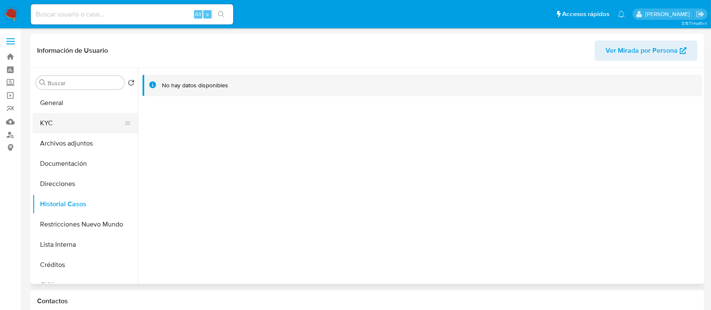
click at [83, 128] on button "KYC" at bounding box center [81, 123] width 99 height 20
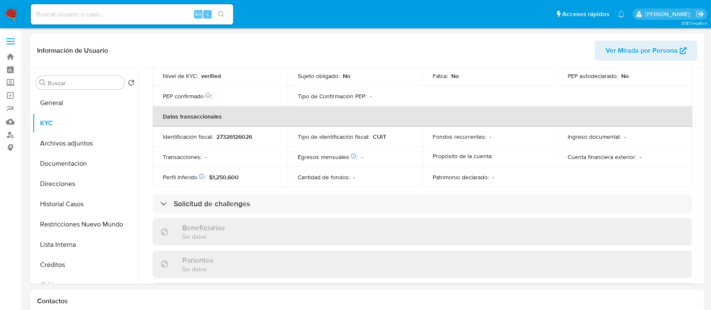
scroll to position [424, 0]
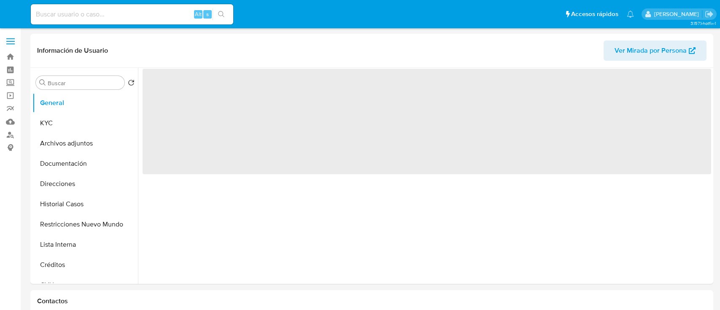
select select "10"
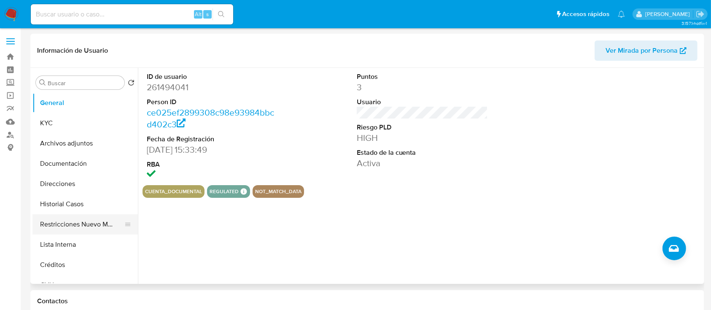
click at [82, 219] on button "Restricciones Nuevo Mundo" at bounding box center [81, 224] width 99 height 20
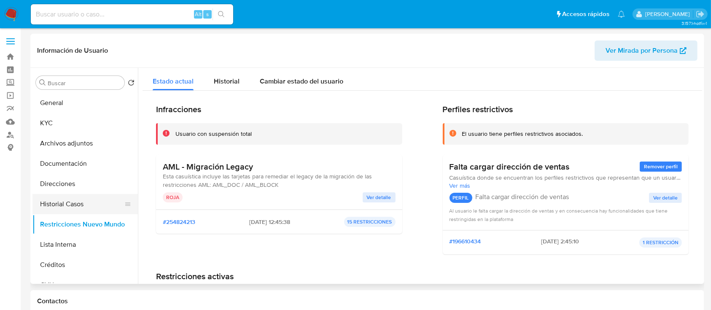
click at [91, 196] on button "Historial Casos" at bounding box center [81, 204] width 99 height 20
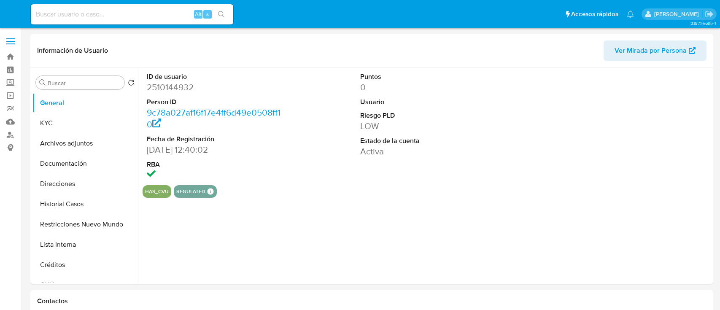
select select "10"
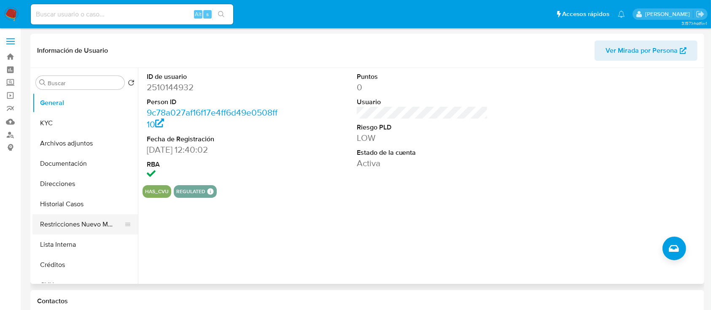
click at [75, 222] on button "Restricciones Nuevo Mundo" at bounding box center [81, 224] width 99 height 20
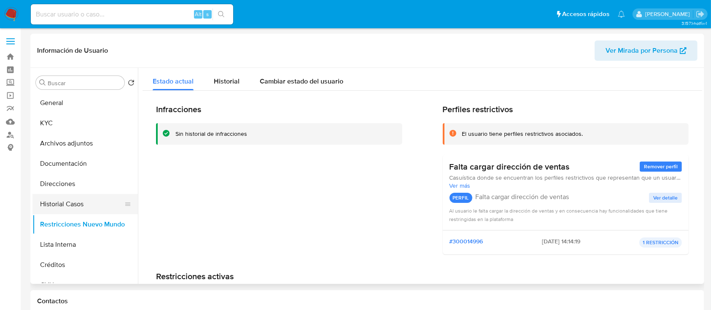
click at [82, 204] on button "Historial Casos" at bounding box center [81, 204] width 99 height 20
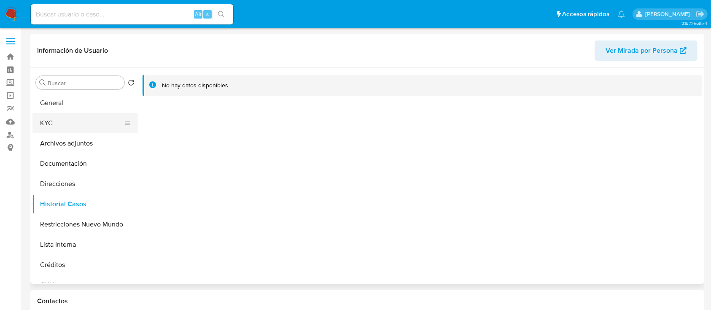
click at [74, 126] on button "KYC" at bounding box center [81, 123] width 99 height 20
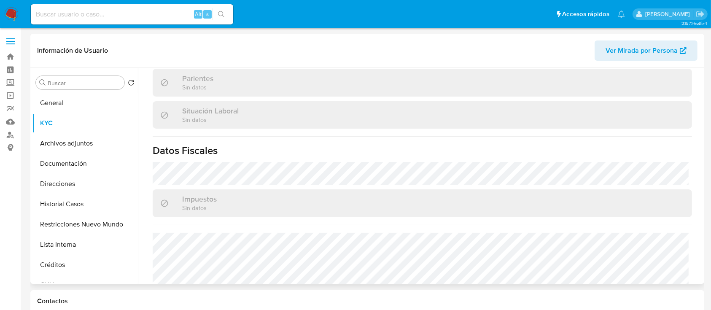
scroll to position [253, 0]
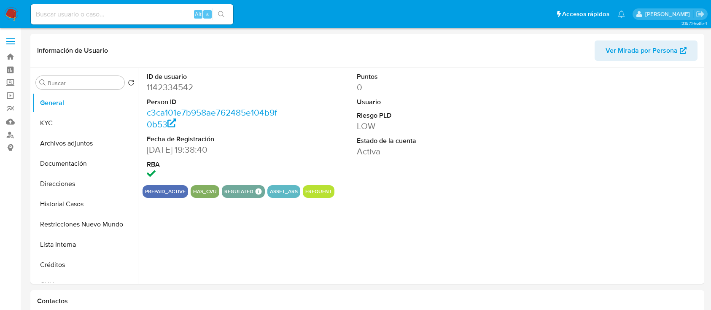
select select "10"
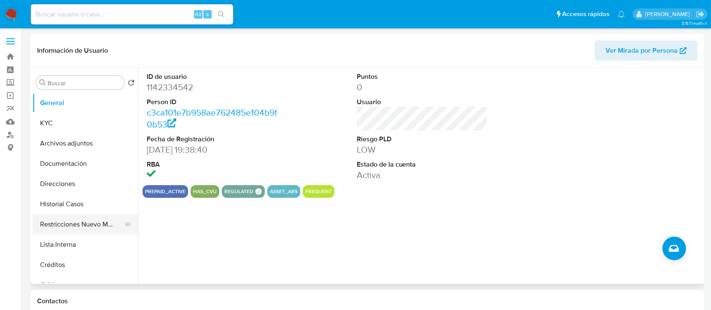
click at [96, 221] on button "Restricciones Nuevo Mundo" at bounding box center [81, 224] width 99 height 20
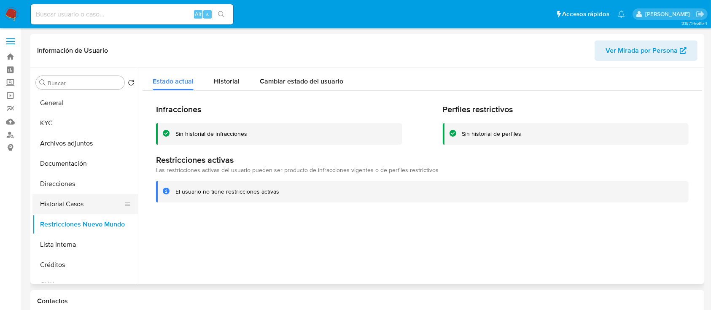
click at [66, 206] on button "Historial Casos" at bounding box center [81, 204] width 99 height 20
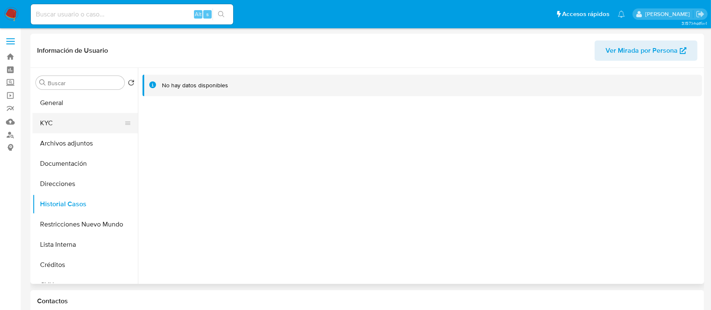
click at [81, 122] on button "KYC" at bounding box center [81, 123] width 99 height 20
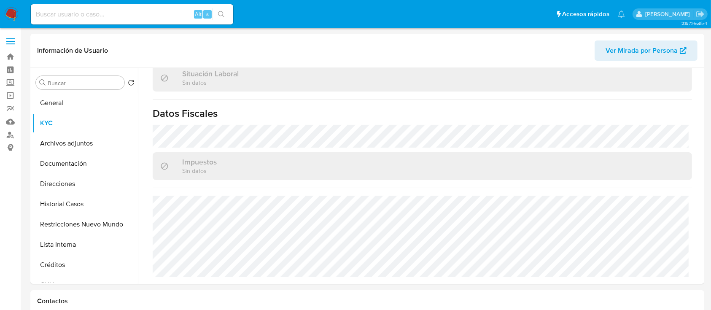
scroll to position [444, 0]
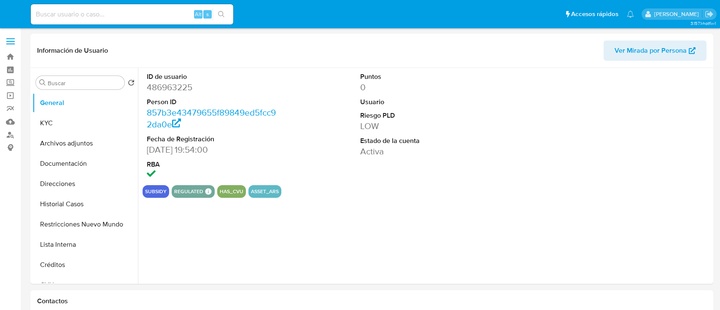
select select "10"
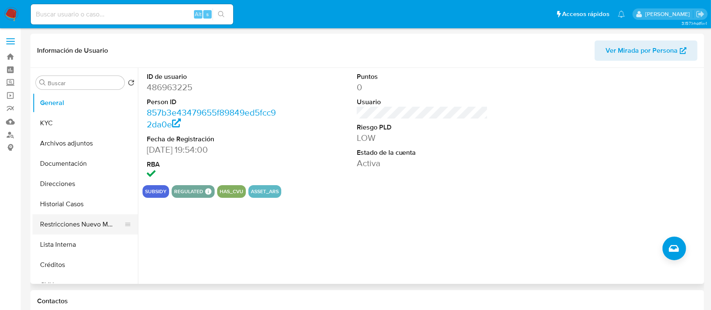
click at [89, 222] on button "Restricciones Nuevo Mundo" at bounding box center [81, 224] width 99 height 20
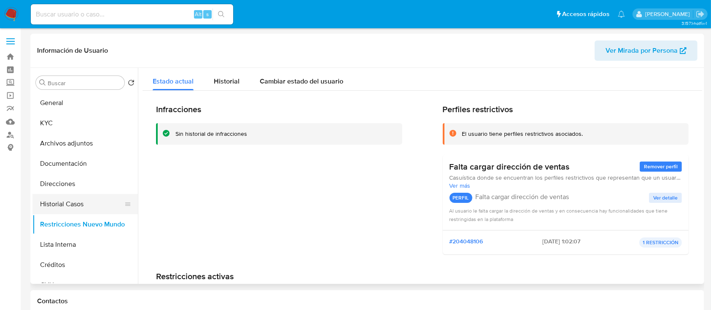
click at [91, 203] on button "Historial Casos" at bounding box center [81, 204] width 99 height 20
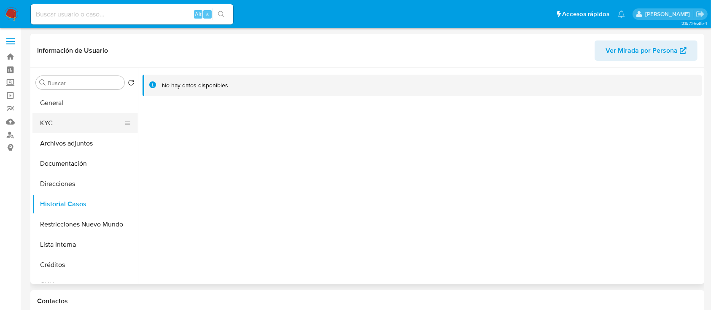
drag, startPoint x: 84, startPoint y: 116, endPoint x: 124, endPoint y: 126, distance: 41.5
click at [84, 116] on button "KYC" at bounding box center [81, 123] width 99 height 20
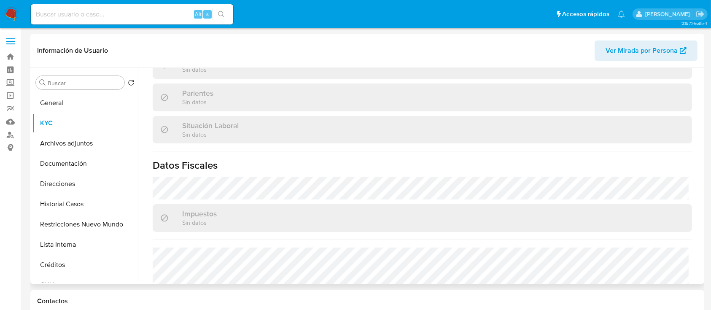
scroll to position [444, 0]
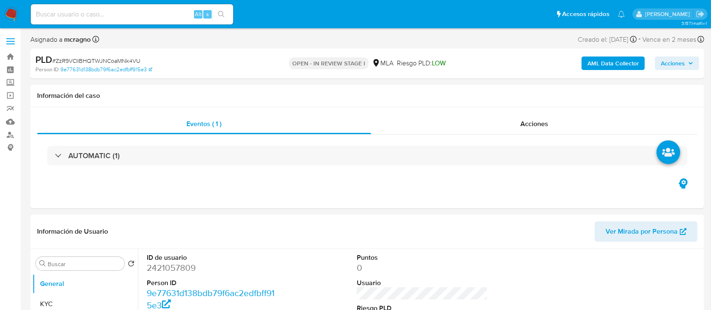
select select "10"
